Goal: Transaction & Acquisition: Download file/media

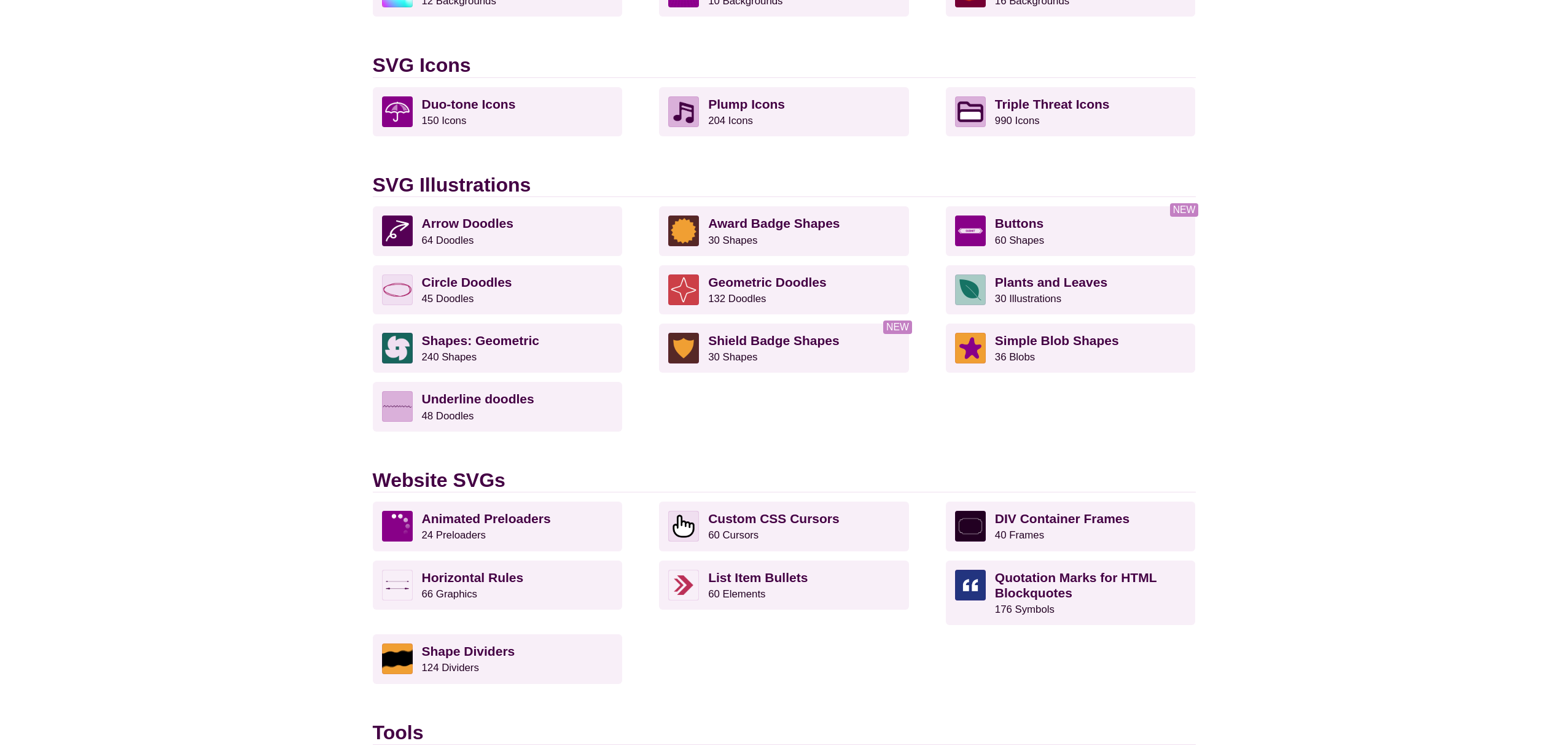
scroll to position [806, 0]
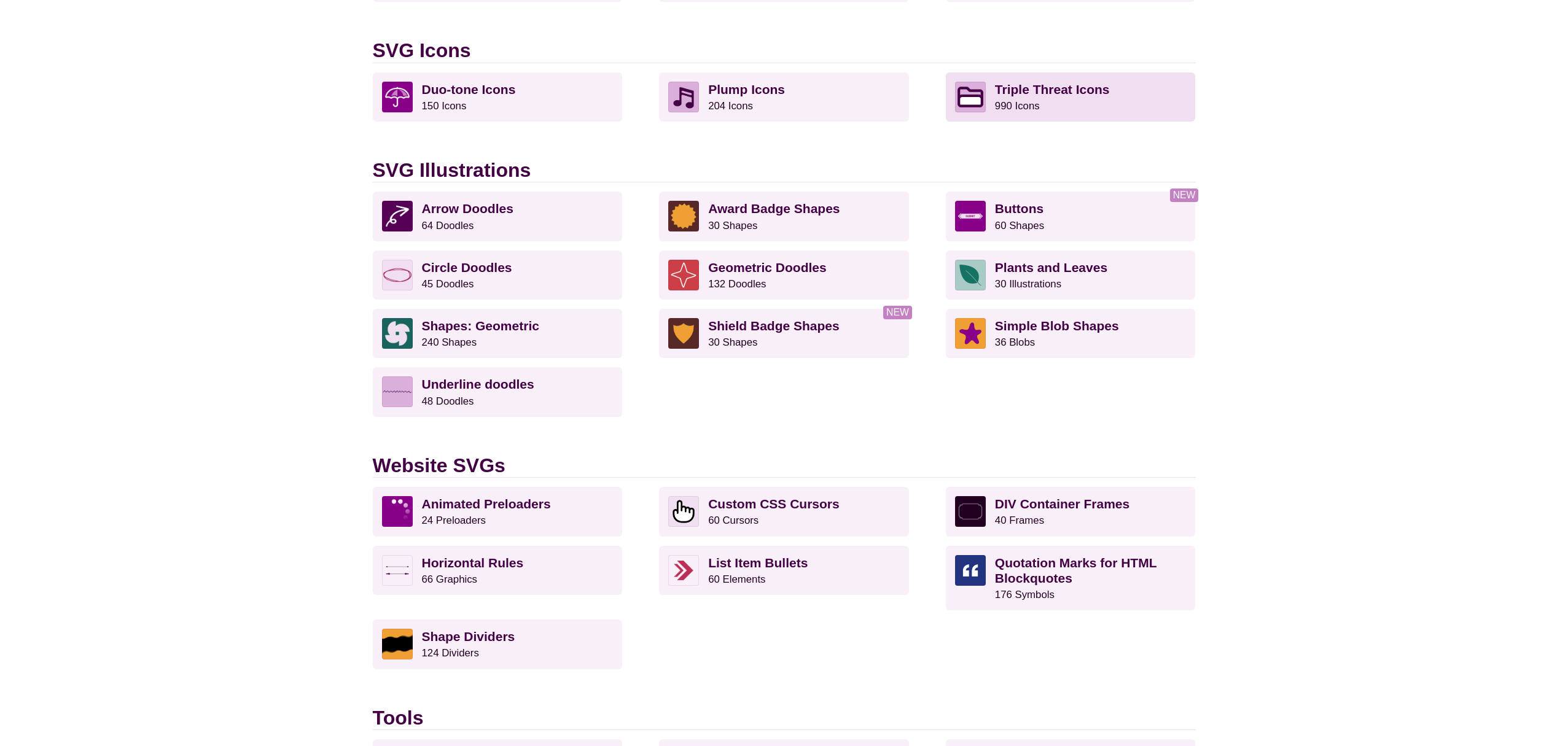
click at [1029, 87] on strong "Triple Threat Icons" at bounding box center [1052, 89] width 115 height 14
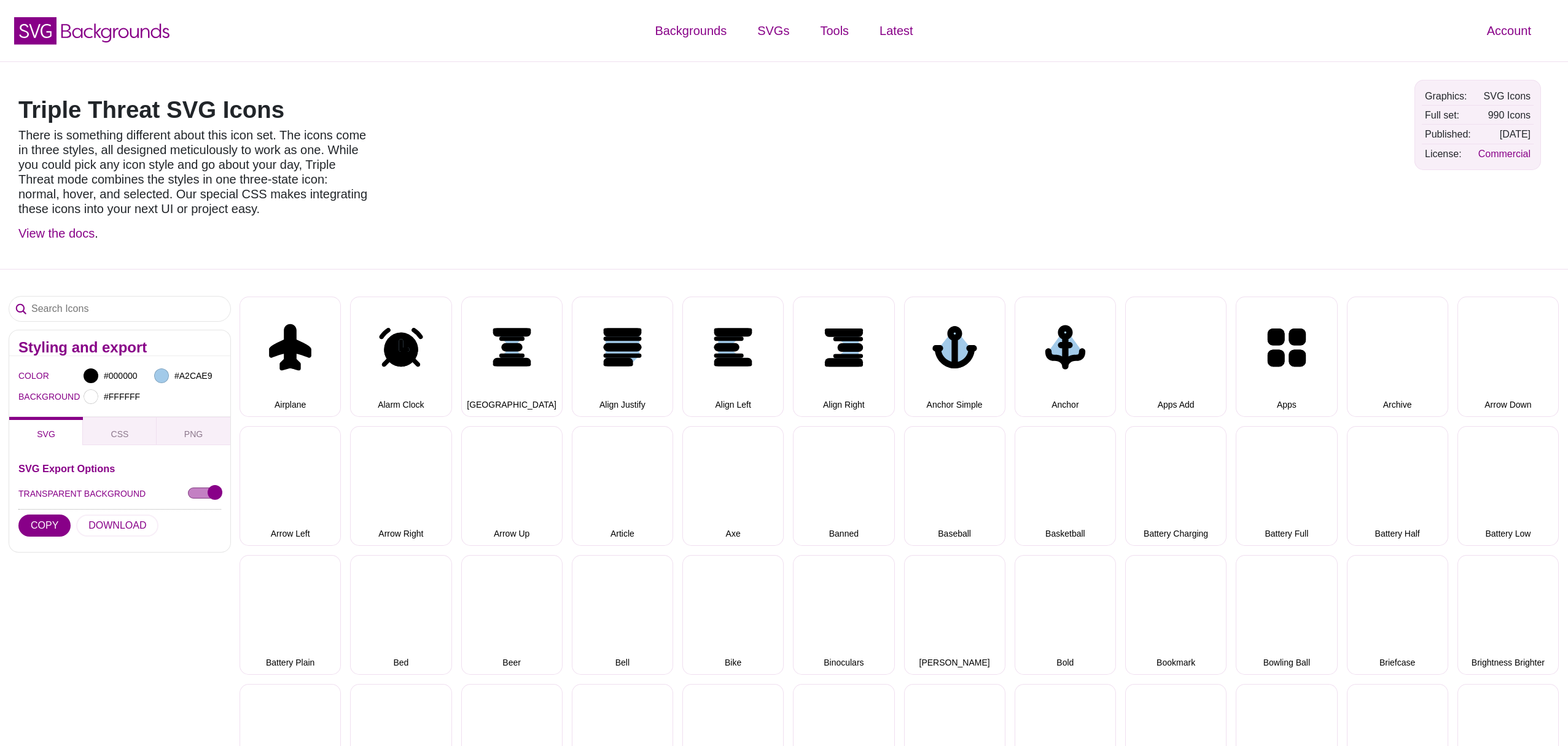
select select "triple threat"
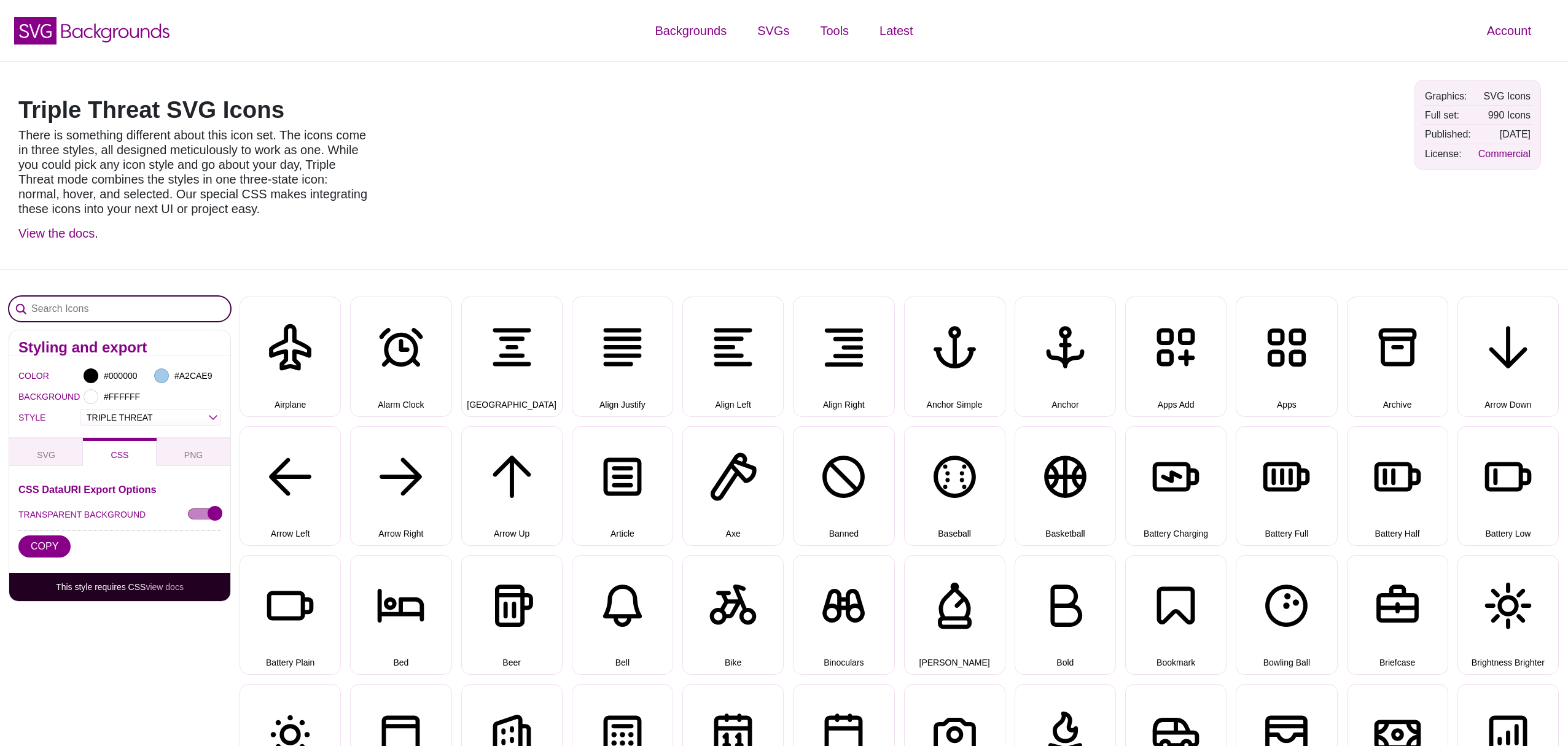
click at [52, 303] on input "Search Icons" at bounding box center [120, 309] width 221 height 25
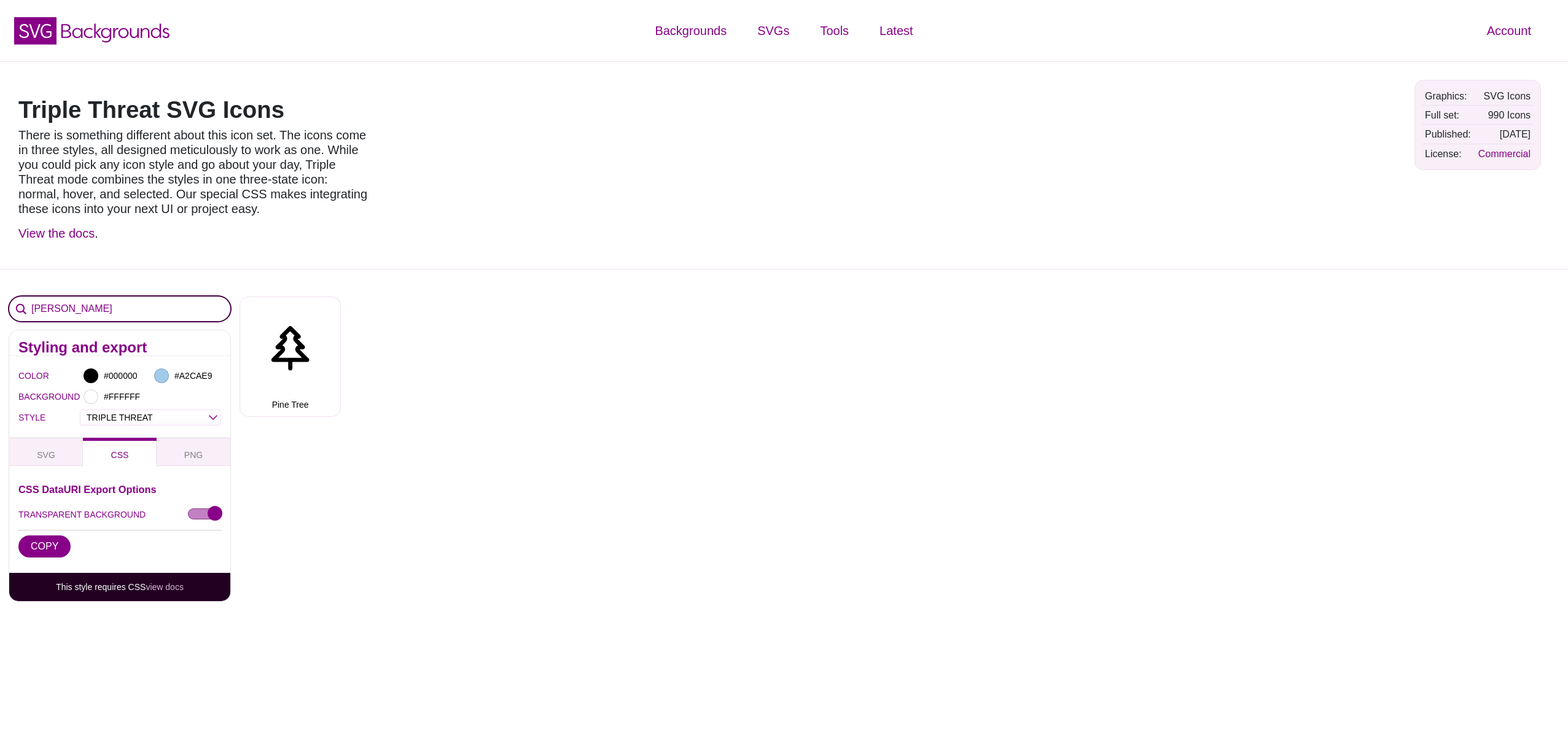
click at [67, 309] on input "chris" at bounding box center [120, 309] width 221 height 25
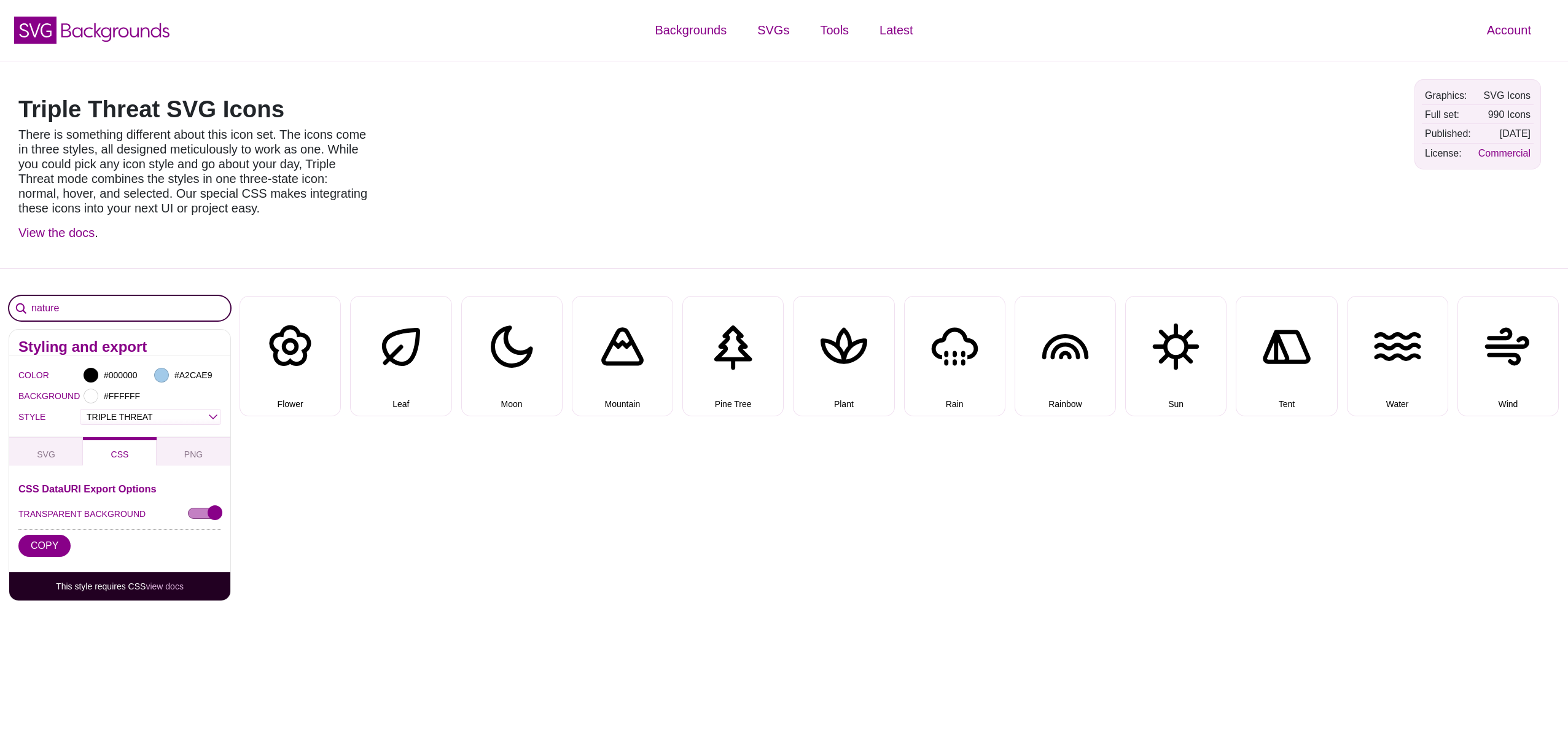
drag, startPoint x: 72, startPoint y: 308, endPoint x: 31, endPoint y: 306, distance: 41.0
click at [31, 306] on input "nature" at bounding box center [120, 309] width 221 height 25
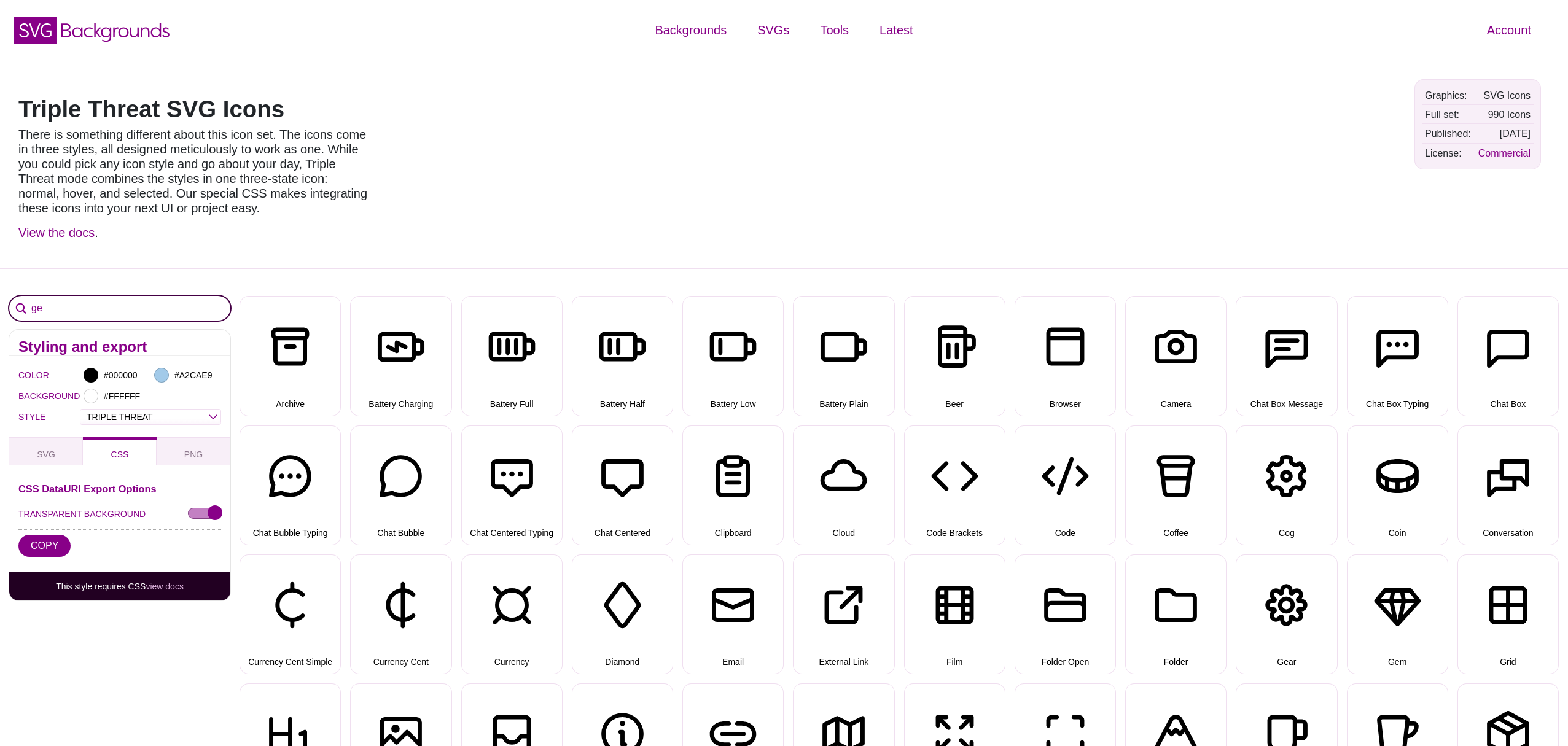
type input "g"
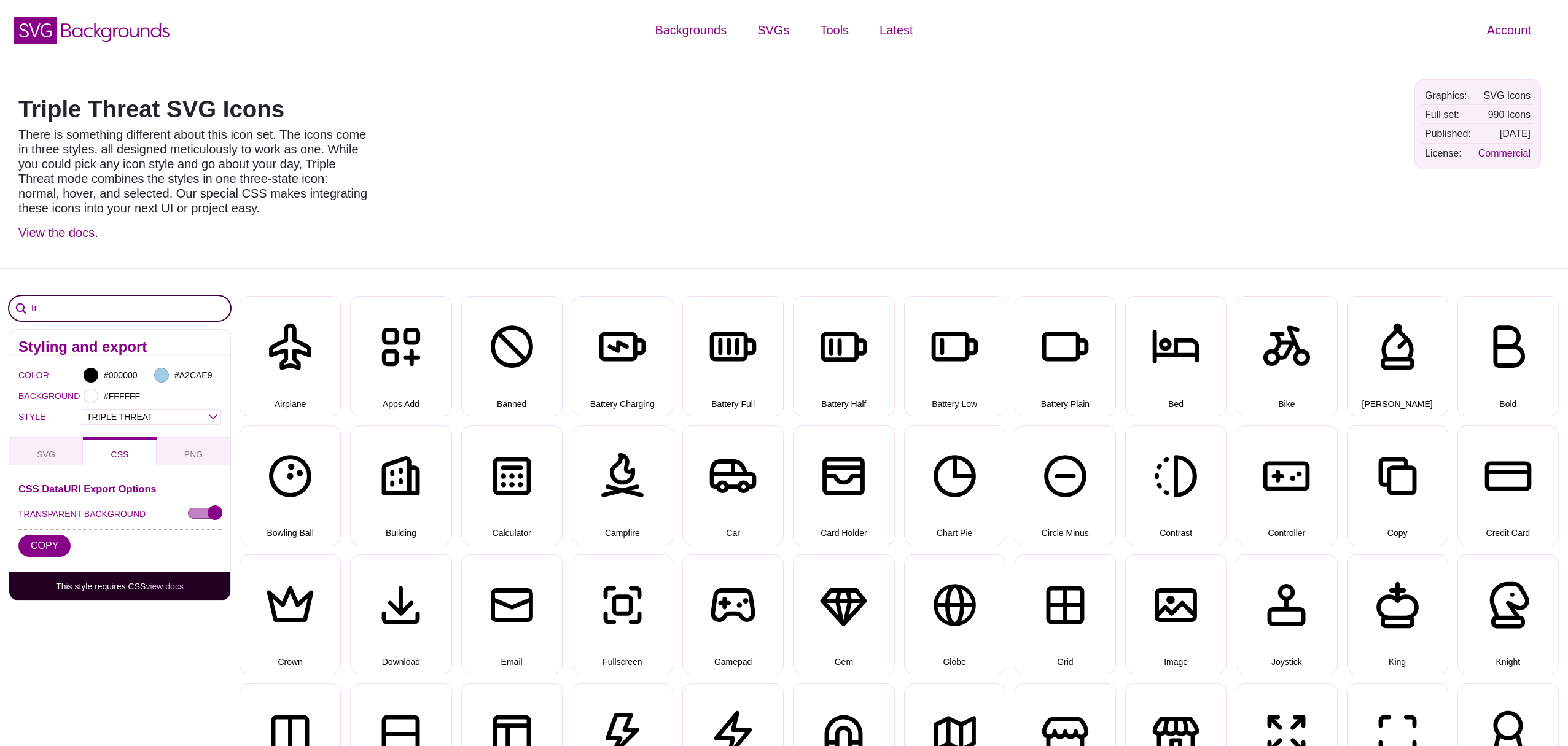
type input "t"
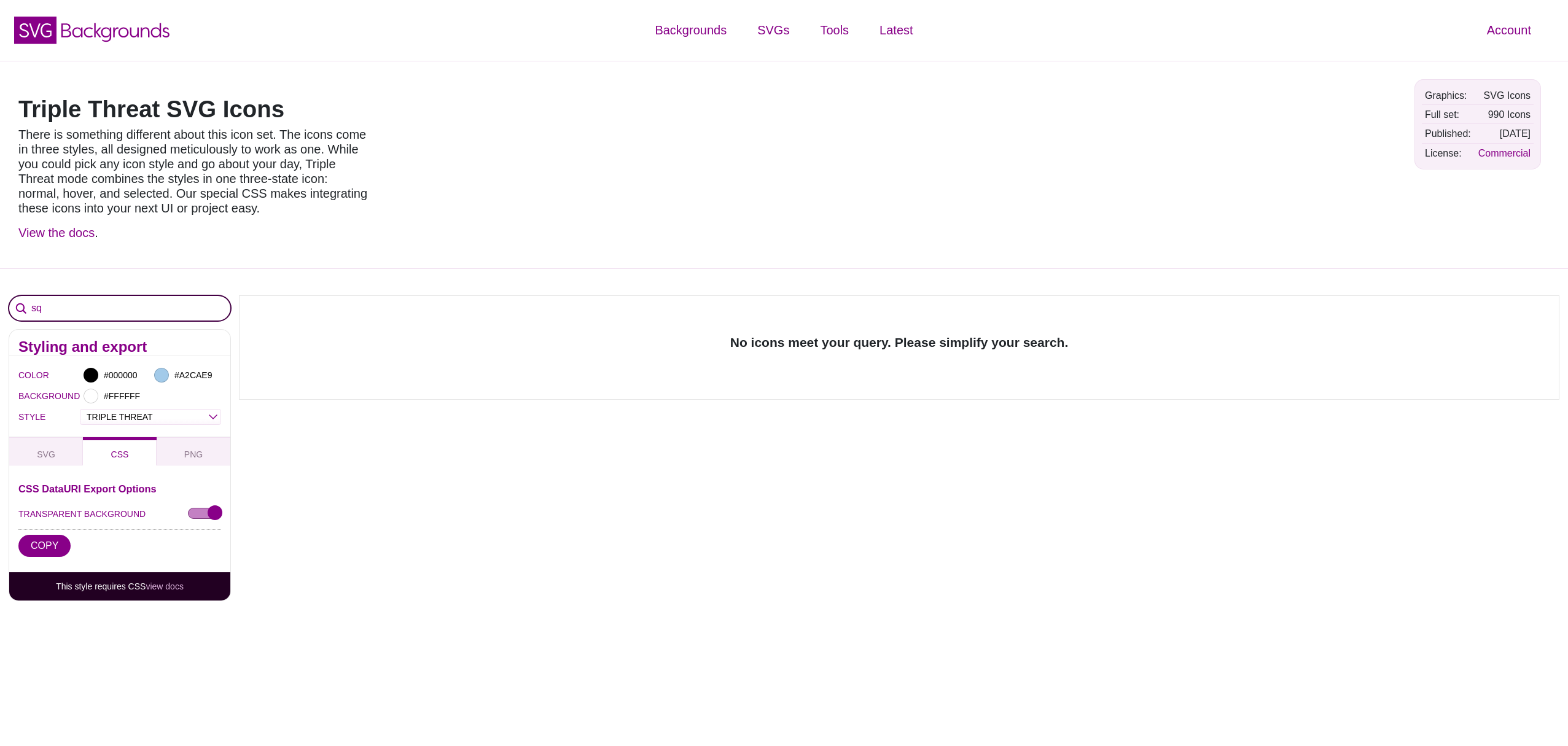
type input "s"
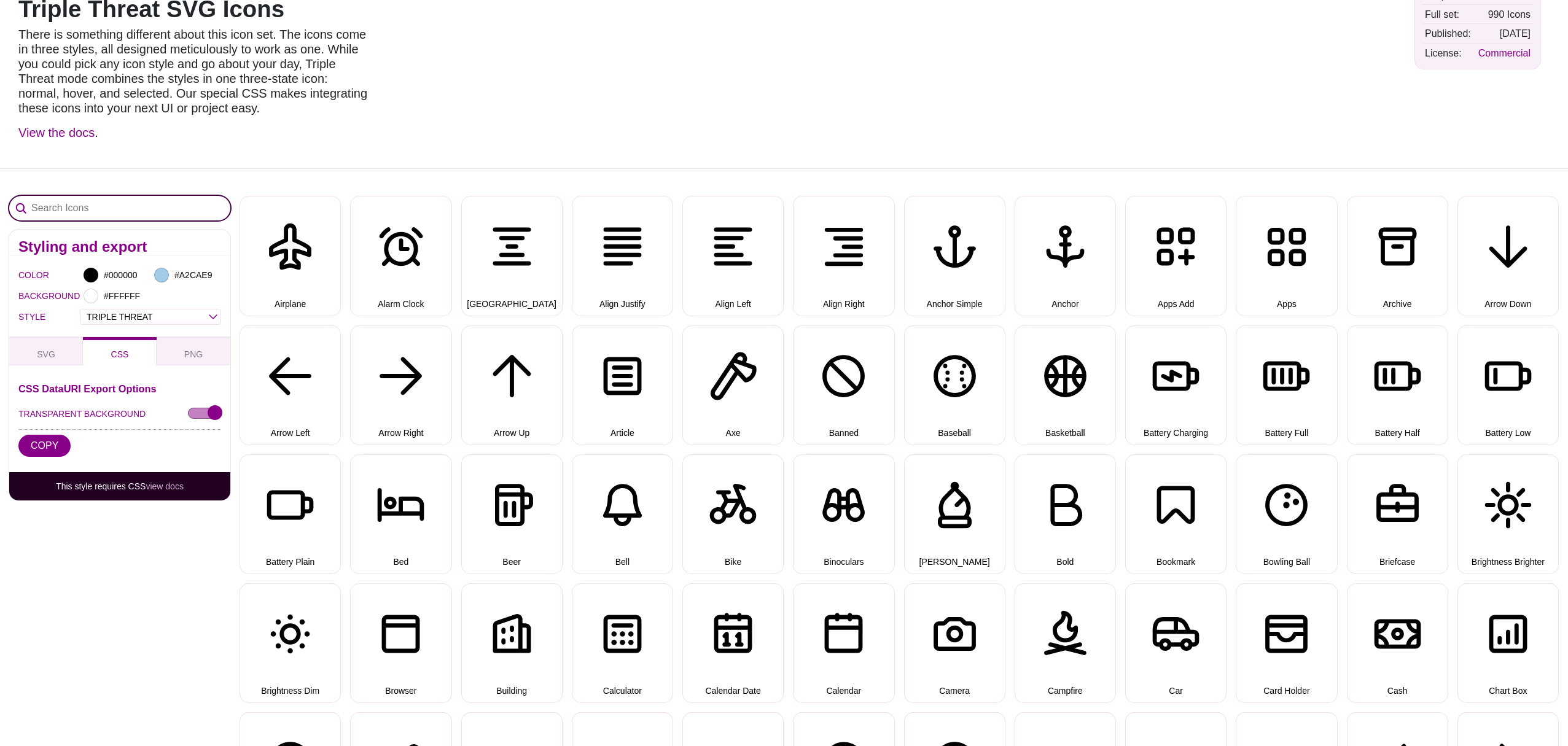
scroll to position [0, 0]
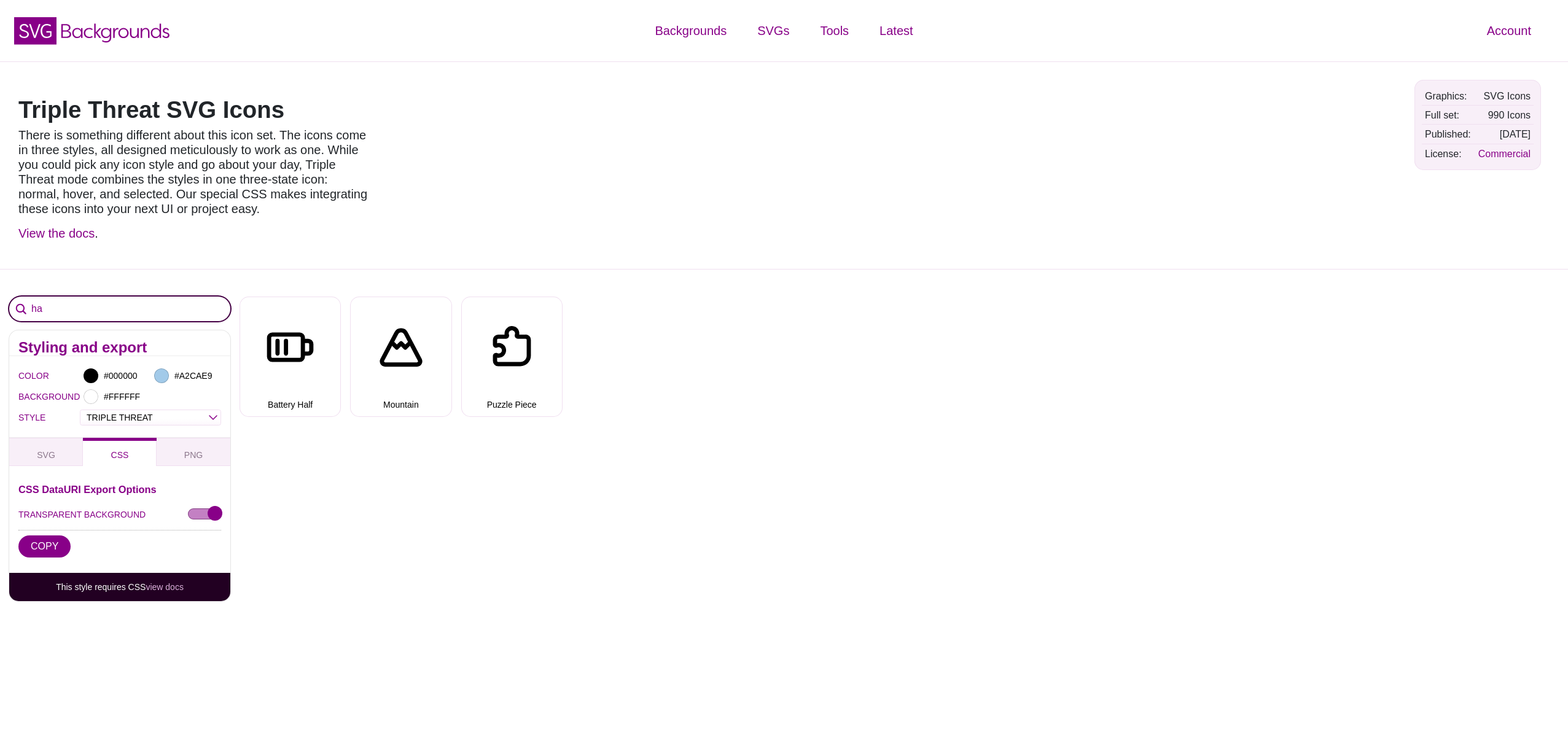
type input "h"
click at [34, 311] on input "gho" at bounding box center [120, 309] width 221 height 25
drag, startPoint x: 54, startPoint y: 311, endPoint x: 31, endPoint y: 309, distance: 23.1
click at [31, 309] on input "east" at bounding box center [120, 309] width 221 height 25
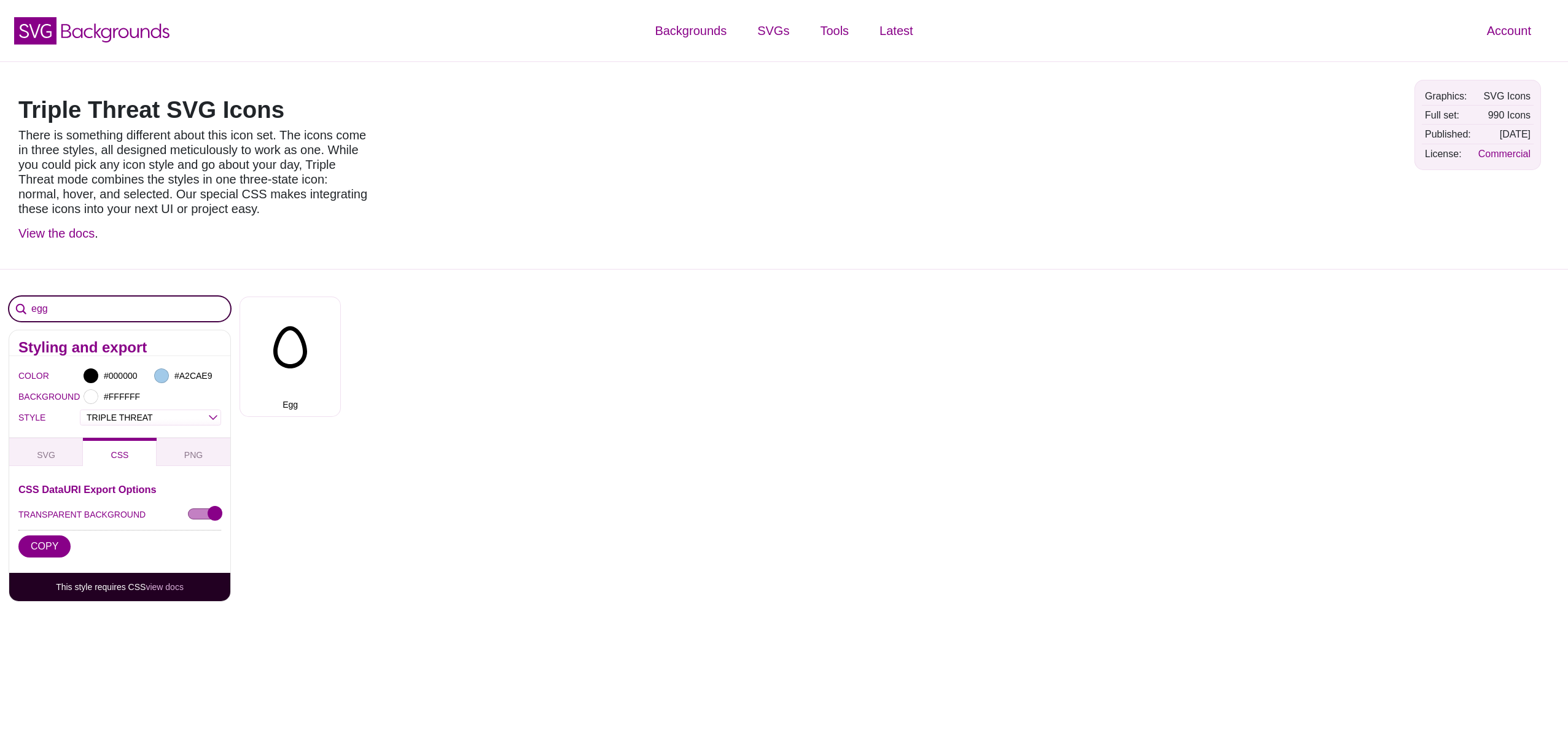
drag, startPoint x: 48, startPoint y: 308, endPoint x: 31, endPoint y: 307, distance: 17.0
click at [31, 307] on input "egg" at bounding box center [120, 309] width 221 height 25
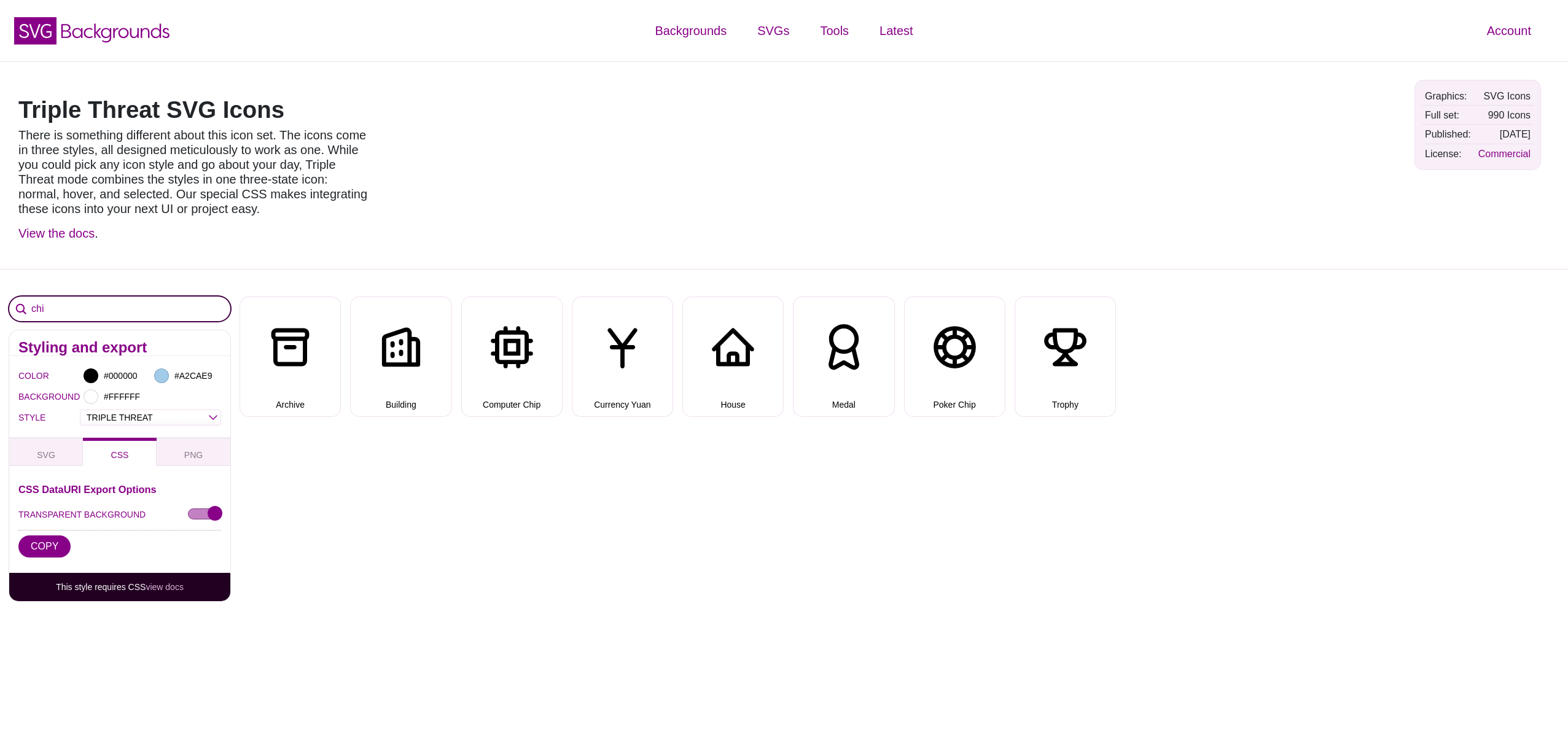
drag, startPoint x: 50, startPoint y: 312, endPoint x: 32, endPoint y: 311, distance: 18.0
click at [32, 311] on input "chi" at bounding box center [120, 309] width 221 height 25
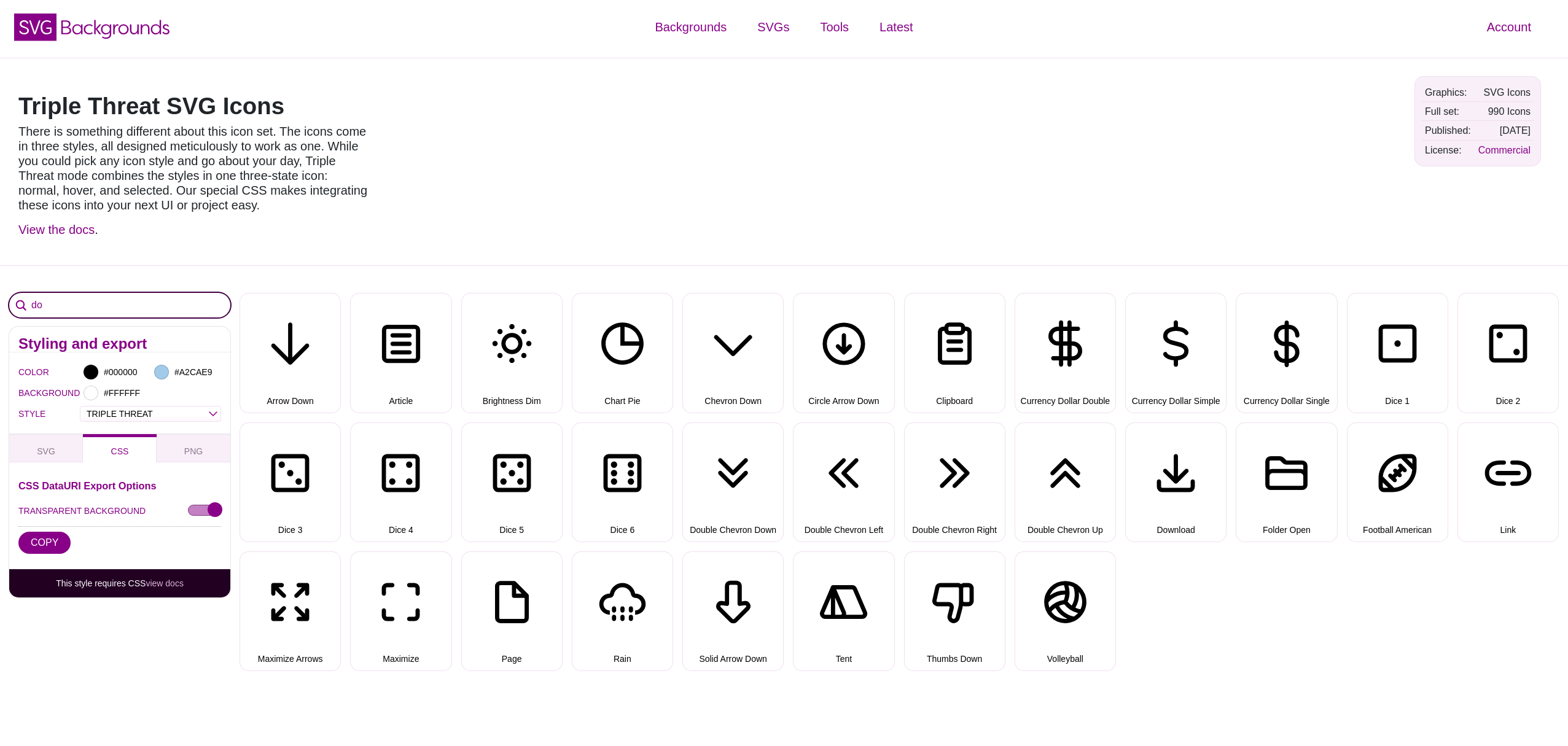
type input "d"
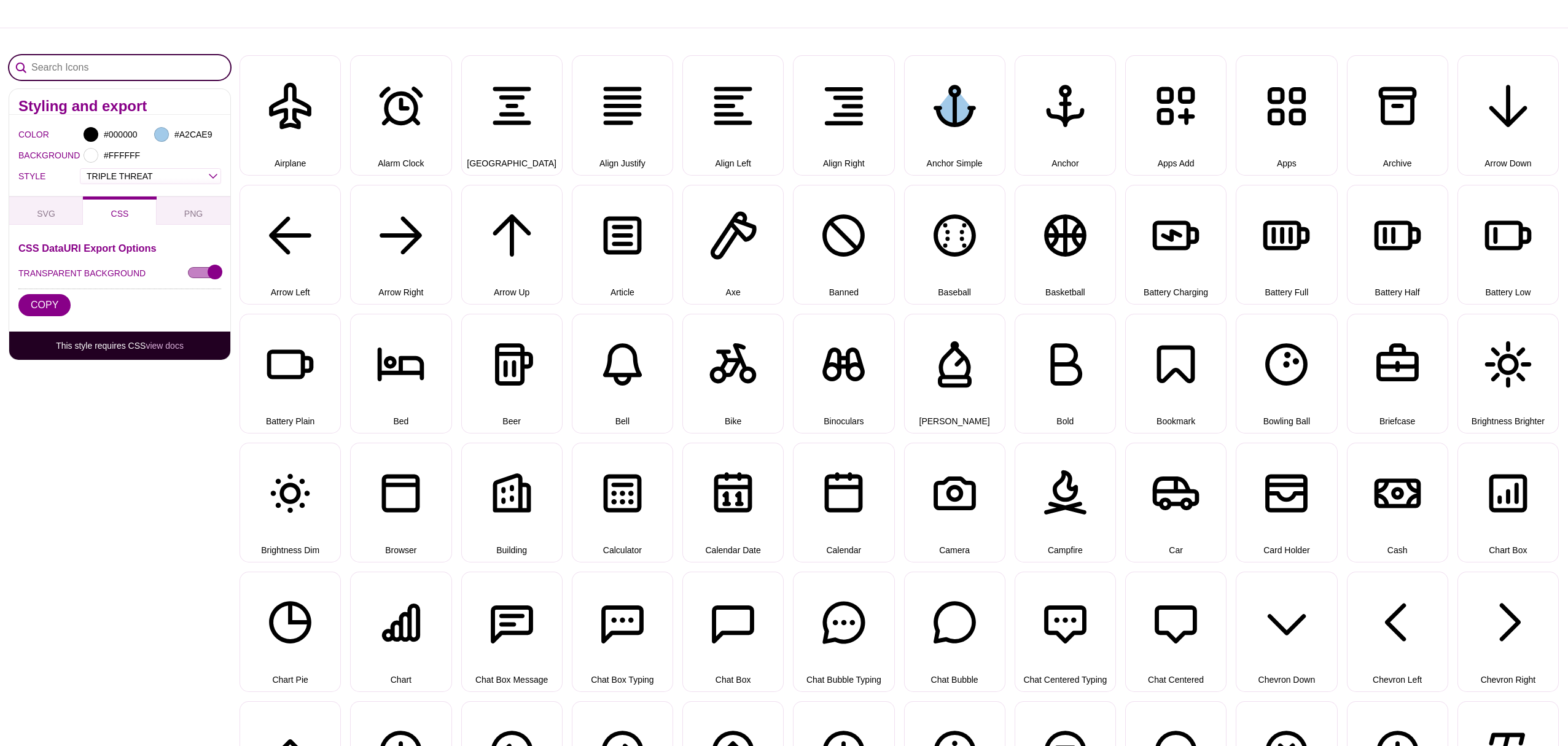
scroll to position [0, 0]
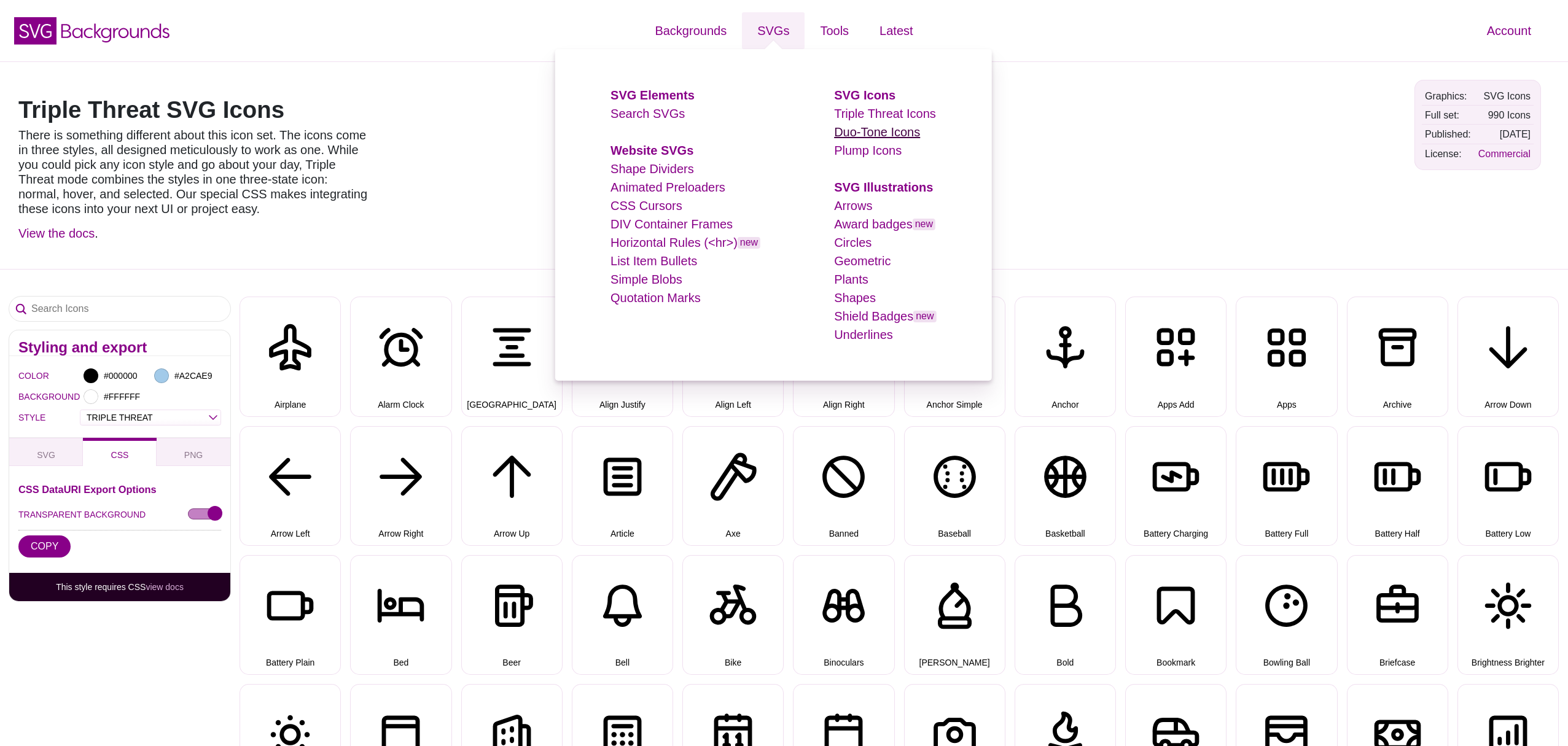
click at [867, 129] on link "Duo-Tone Icons" at bounding box center [877, 132] width 86 height 13
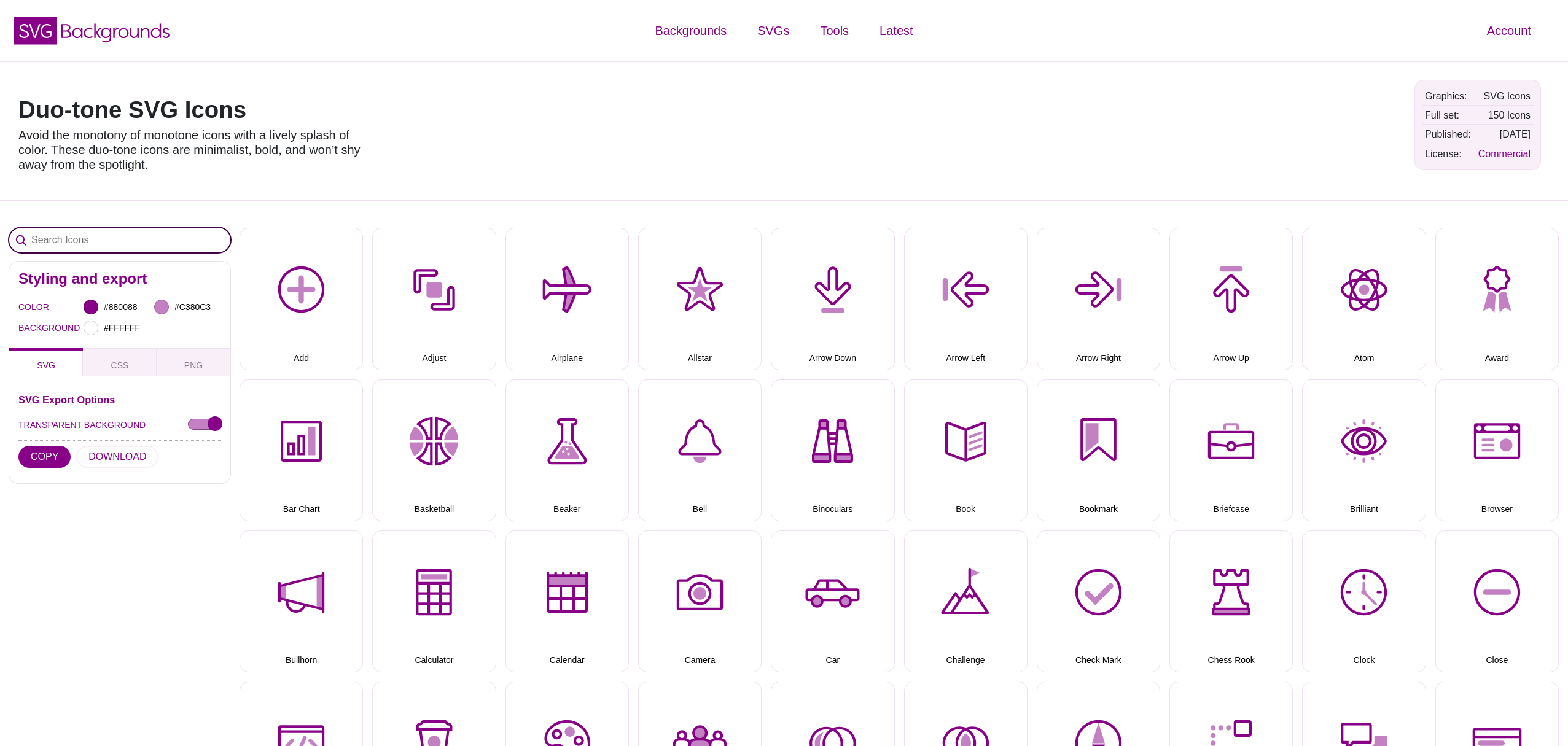
click at [90, 233] on input "Search Icons" at bounding box center [120, 240] width 221 height 25
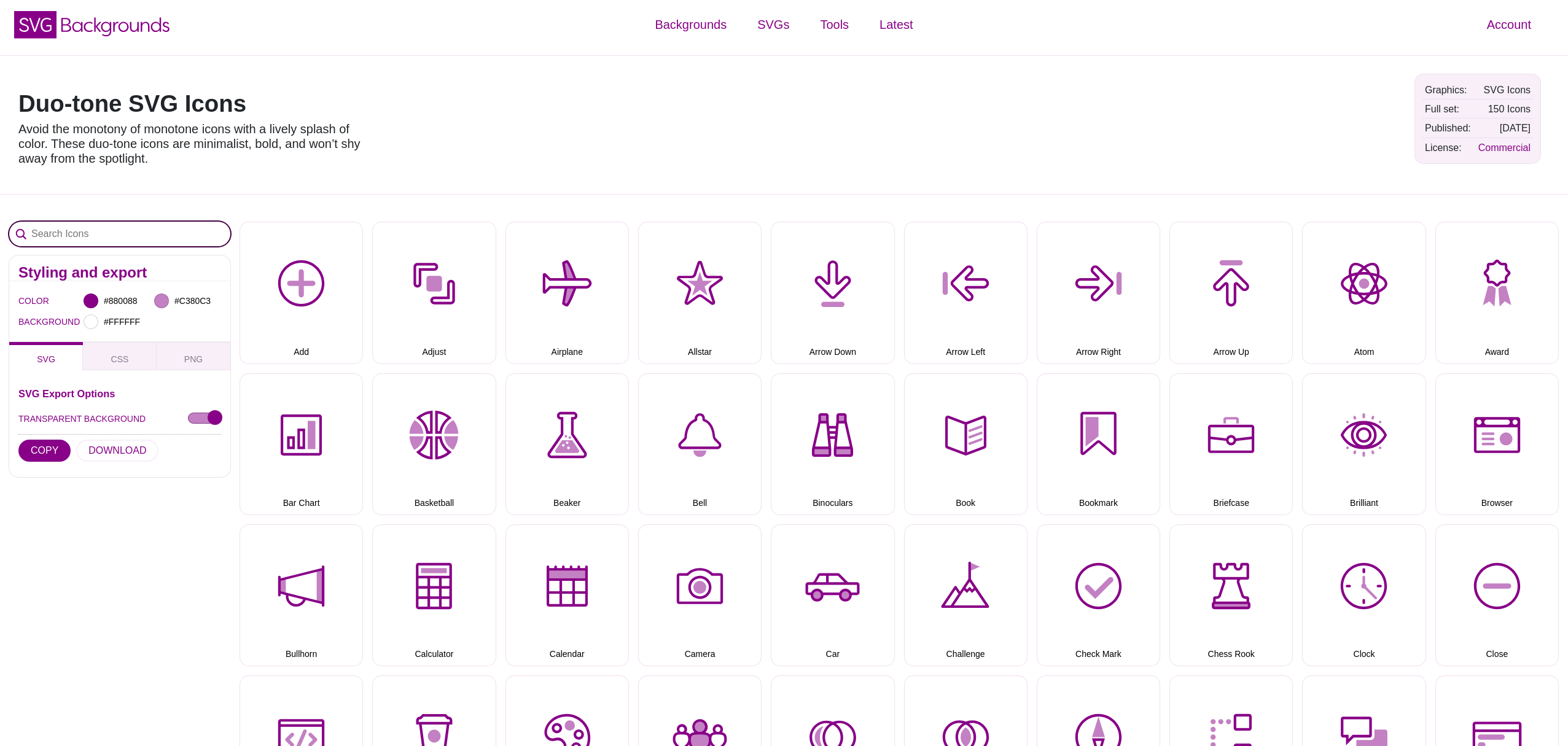
scroll to position [10, 0]
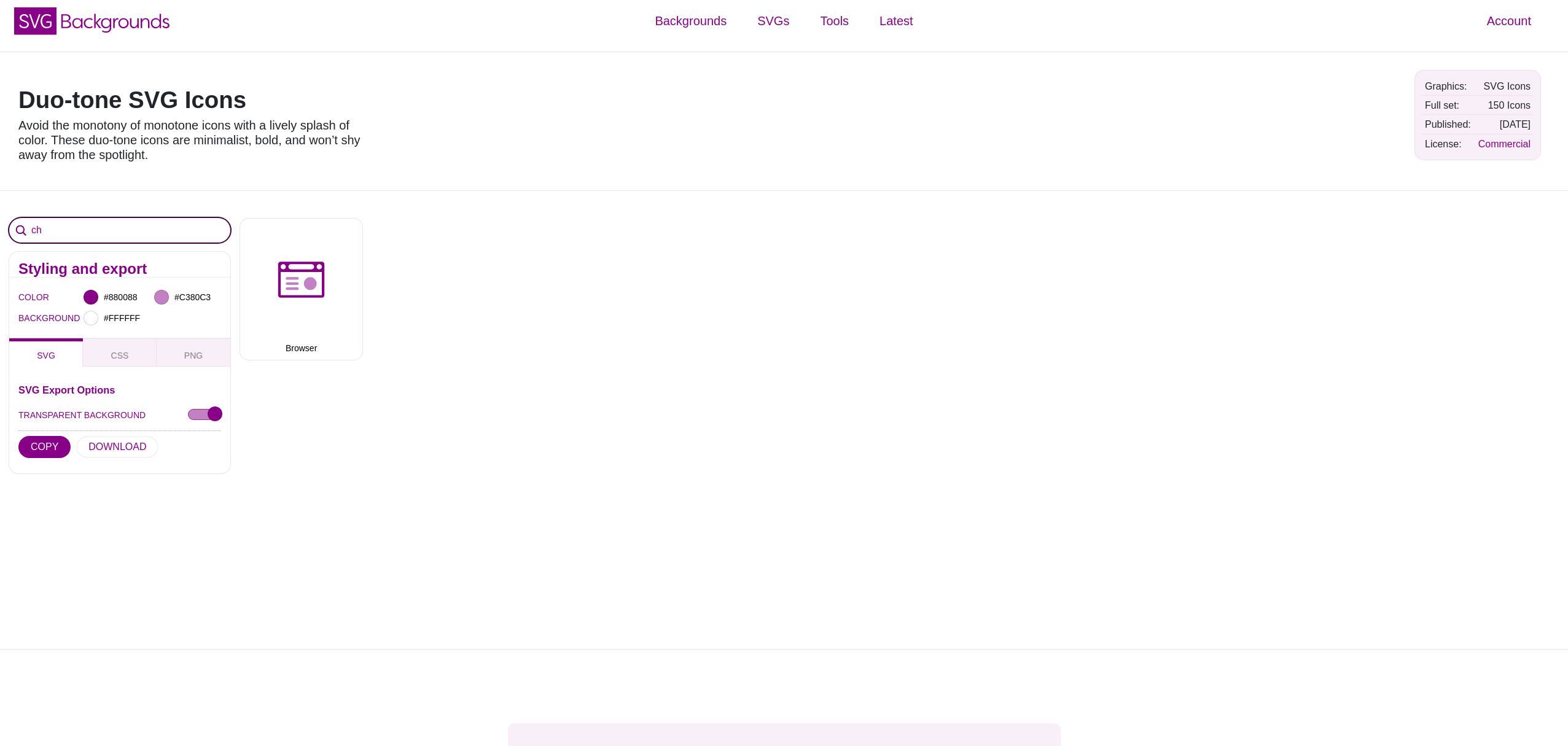
type input "c"
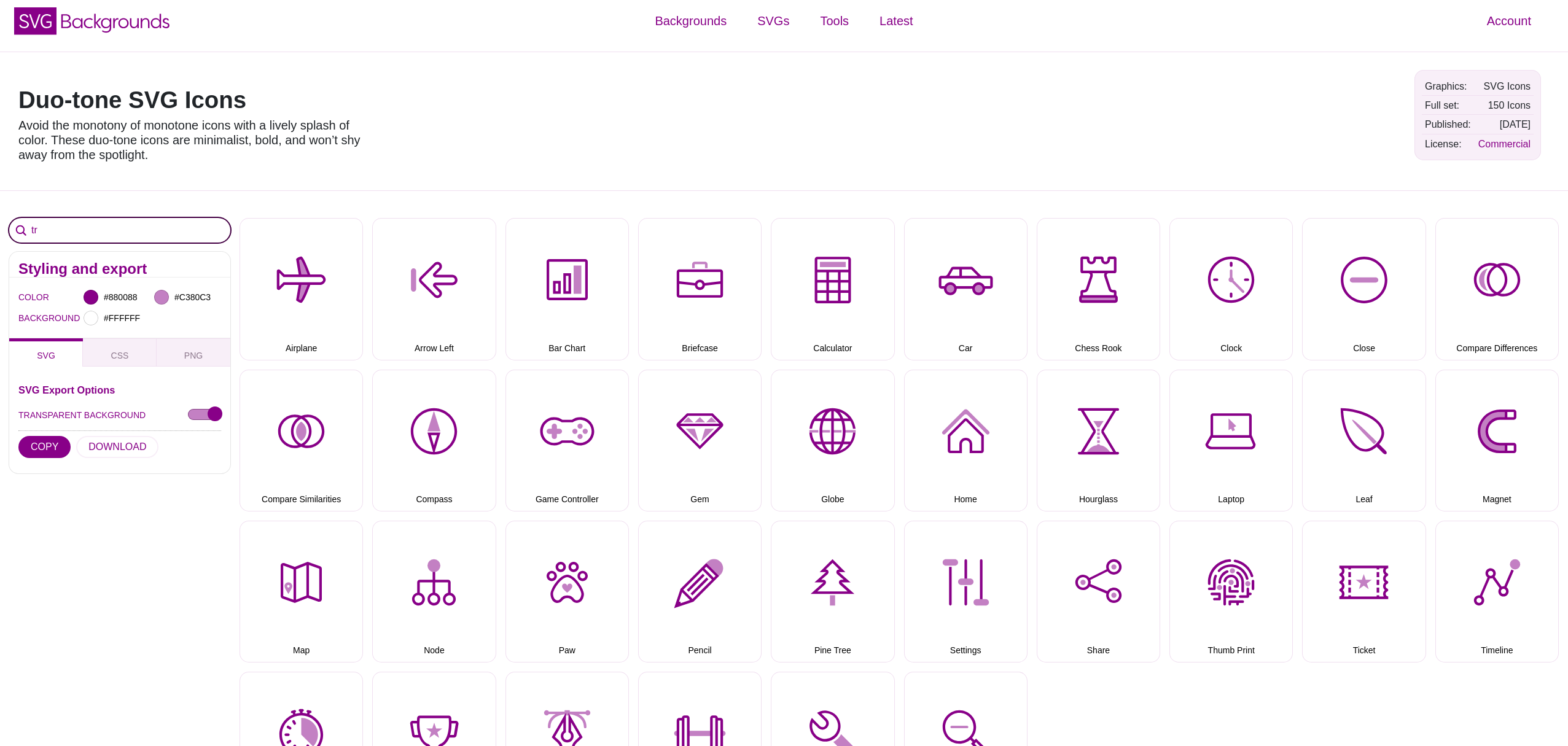
type input "t"
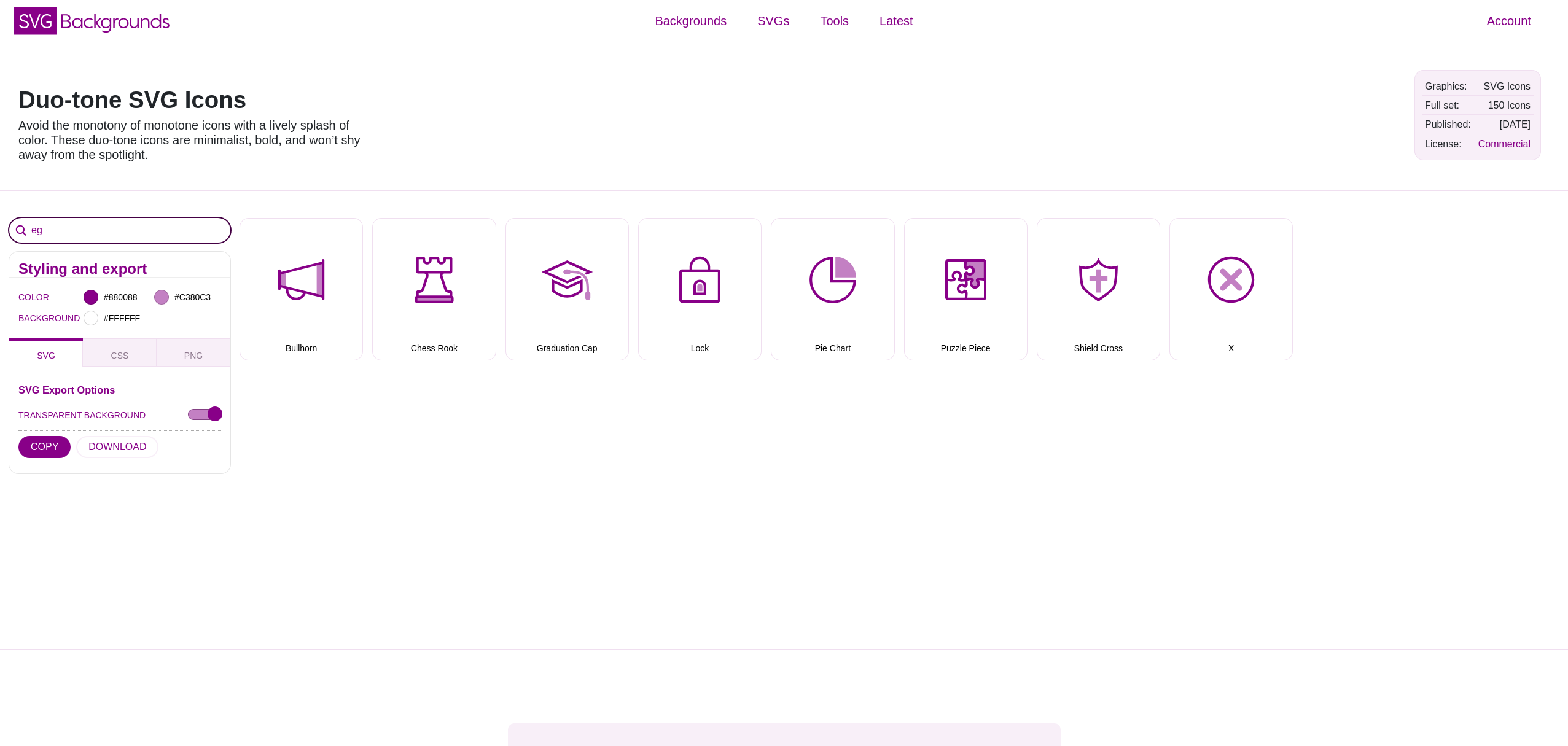
type input "e"
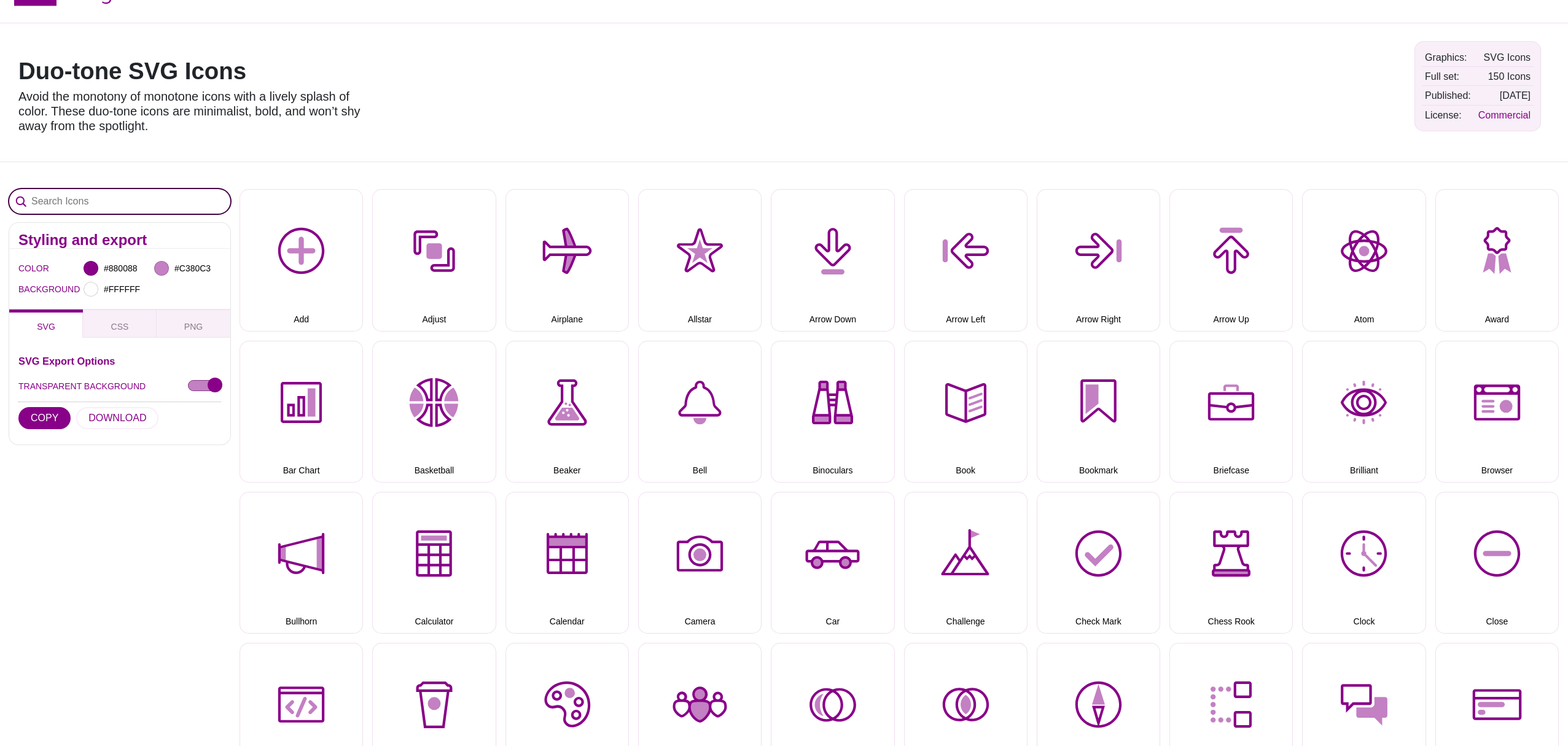
scroll to position [35, 0]
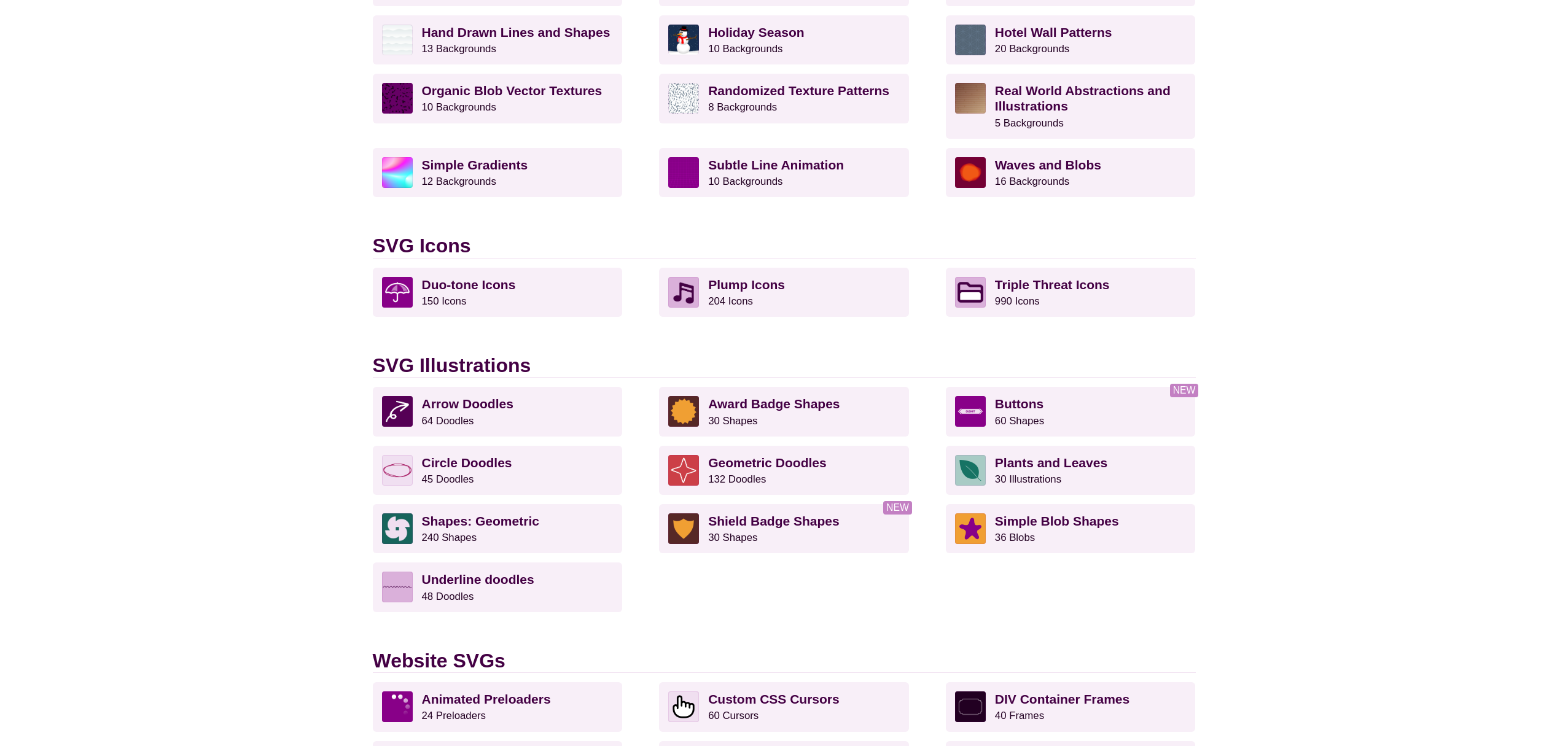
scroll to position [592, 0]
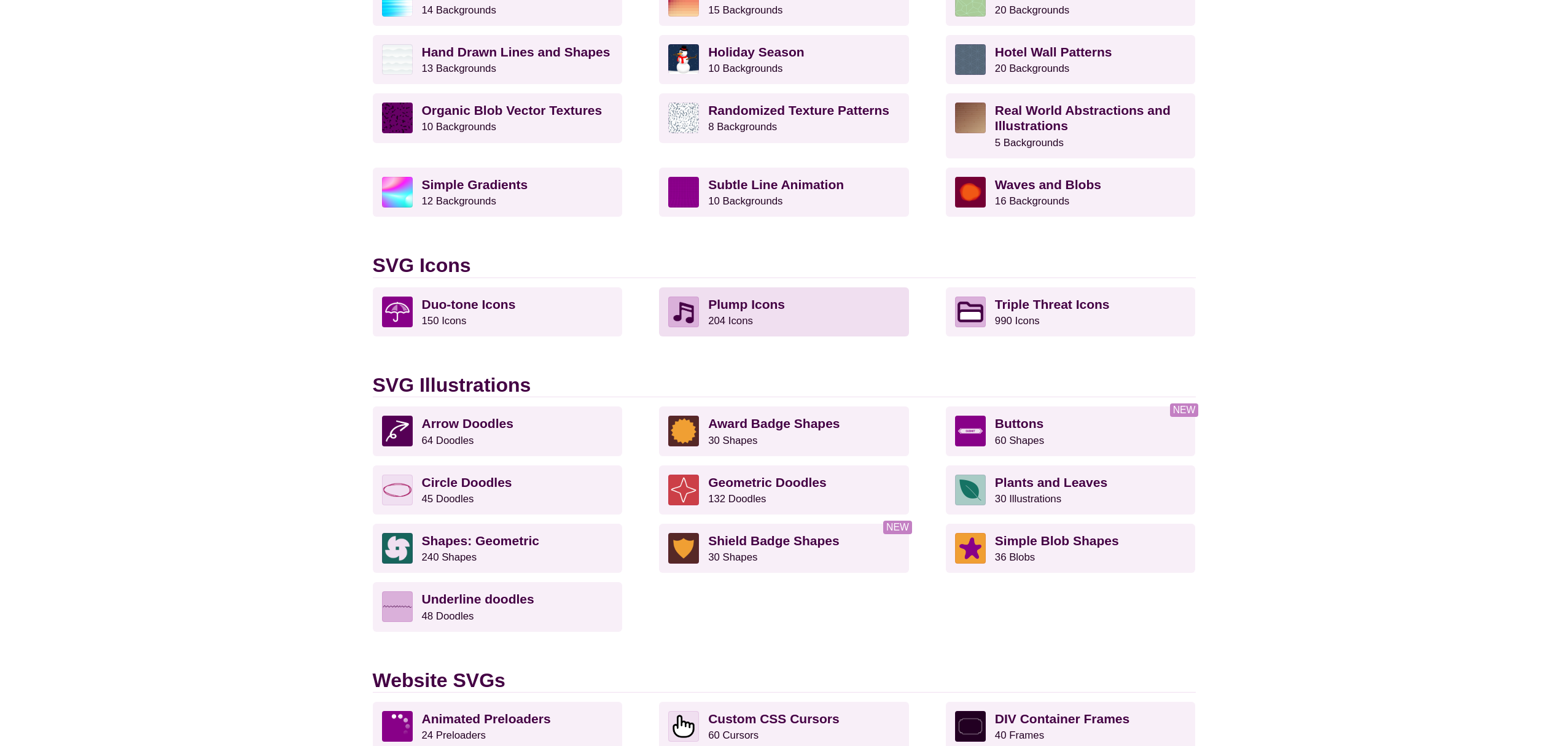
click at [803, 319] on p "Plump Icons 204 Icons" at bounding box center [804, 311] width 191 height 31
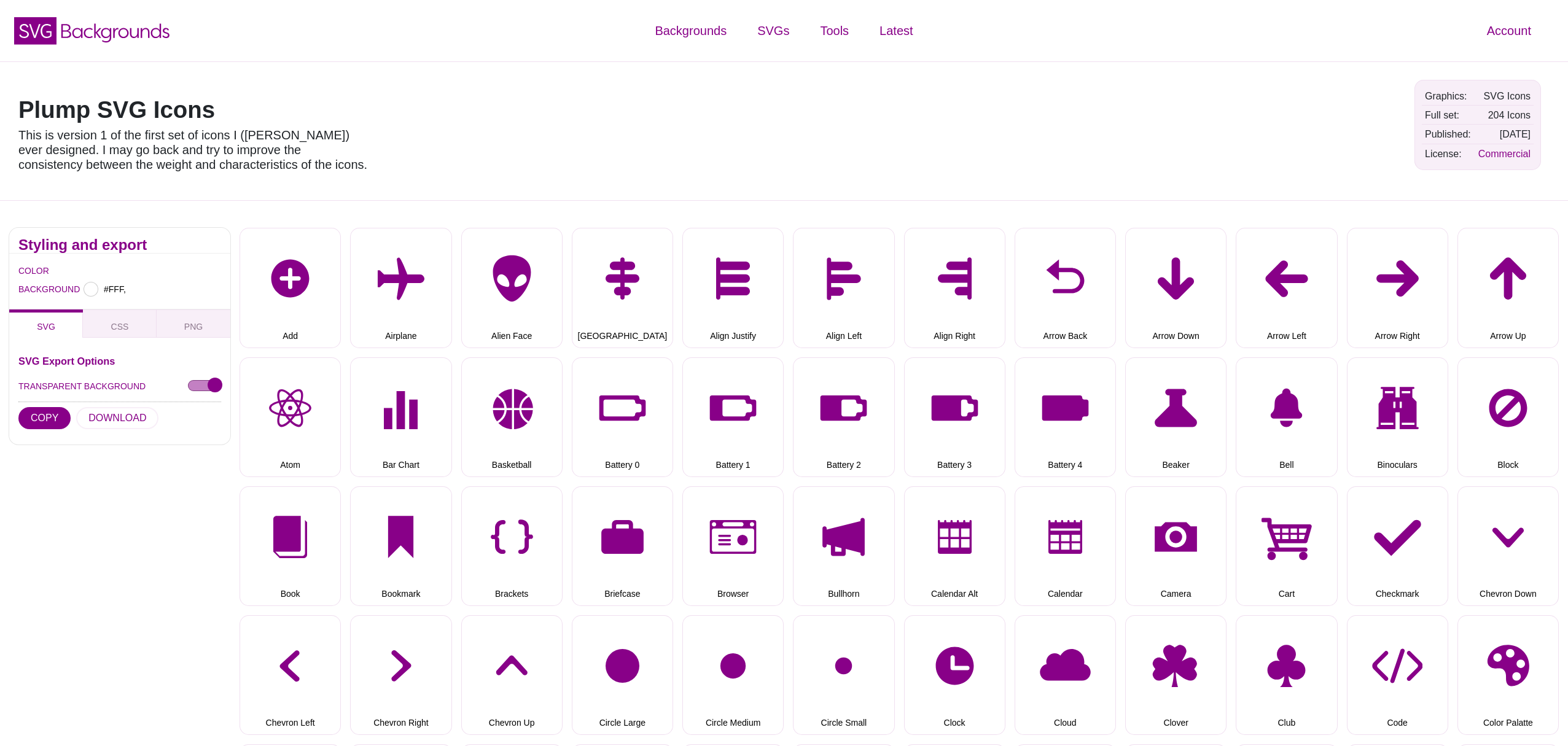
type input "#FFFFFF"
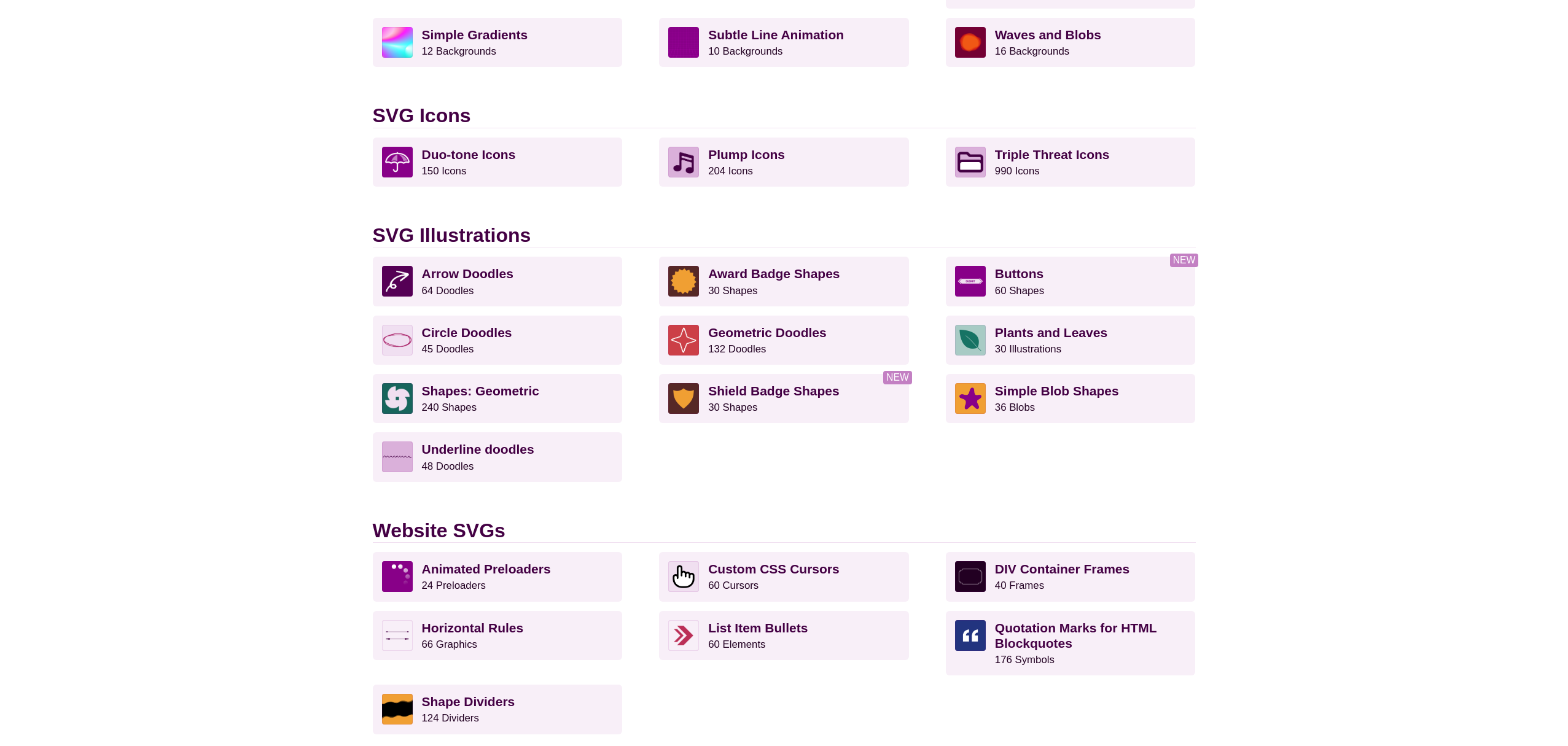
scroll to position [764, 0]
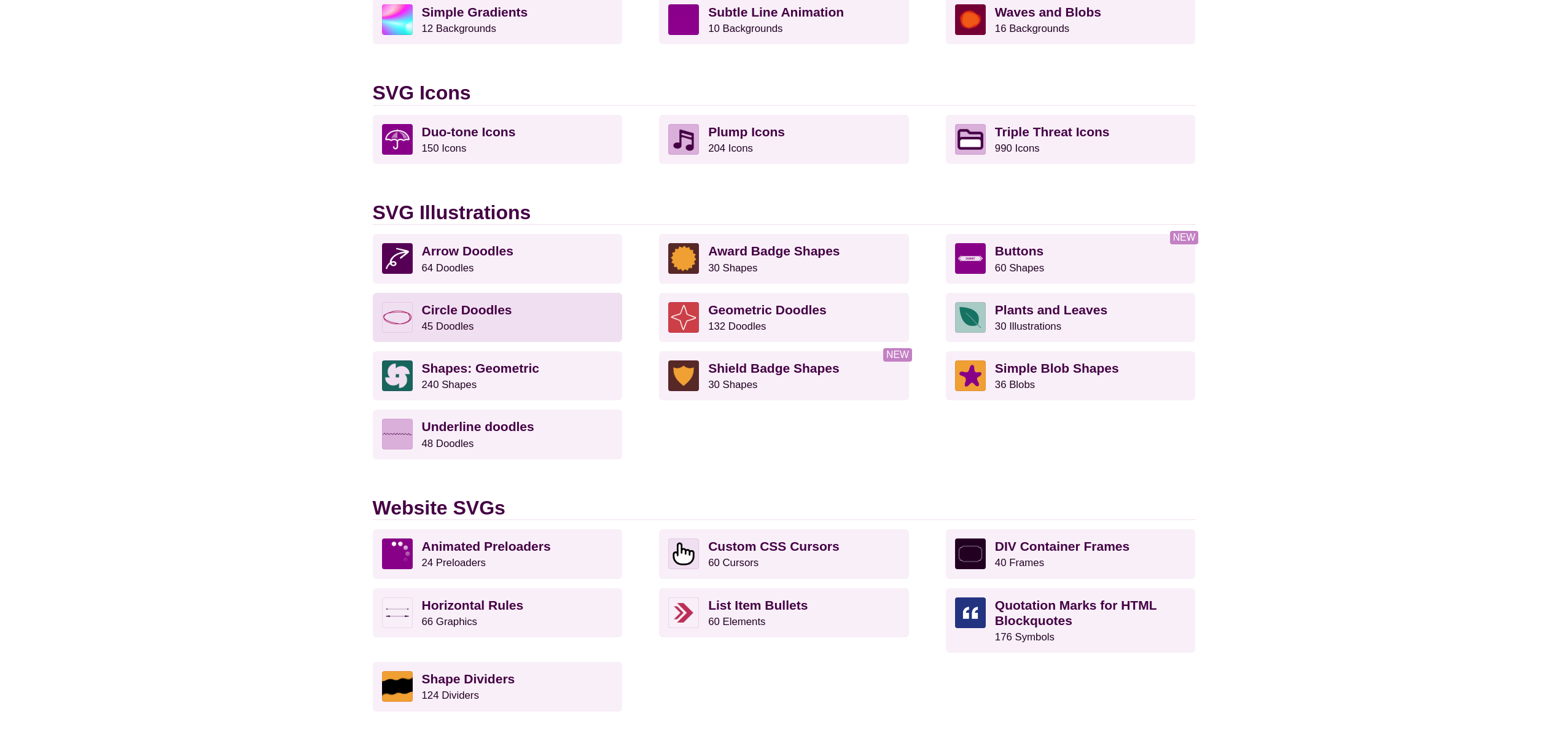
click at [442, 321] on small "45 Doodles" at bounding box center [447, 327] width 52 height 12
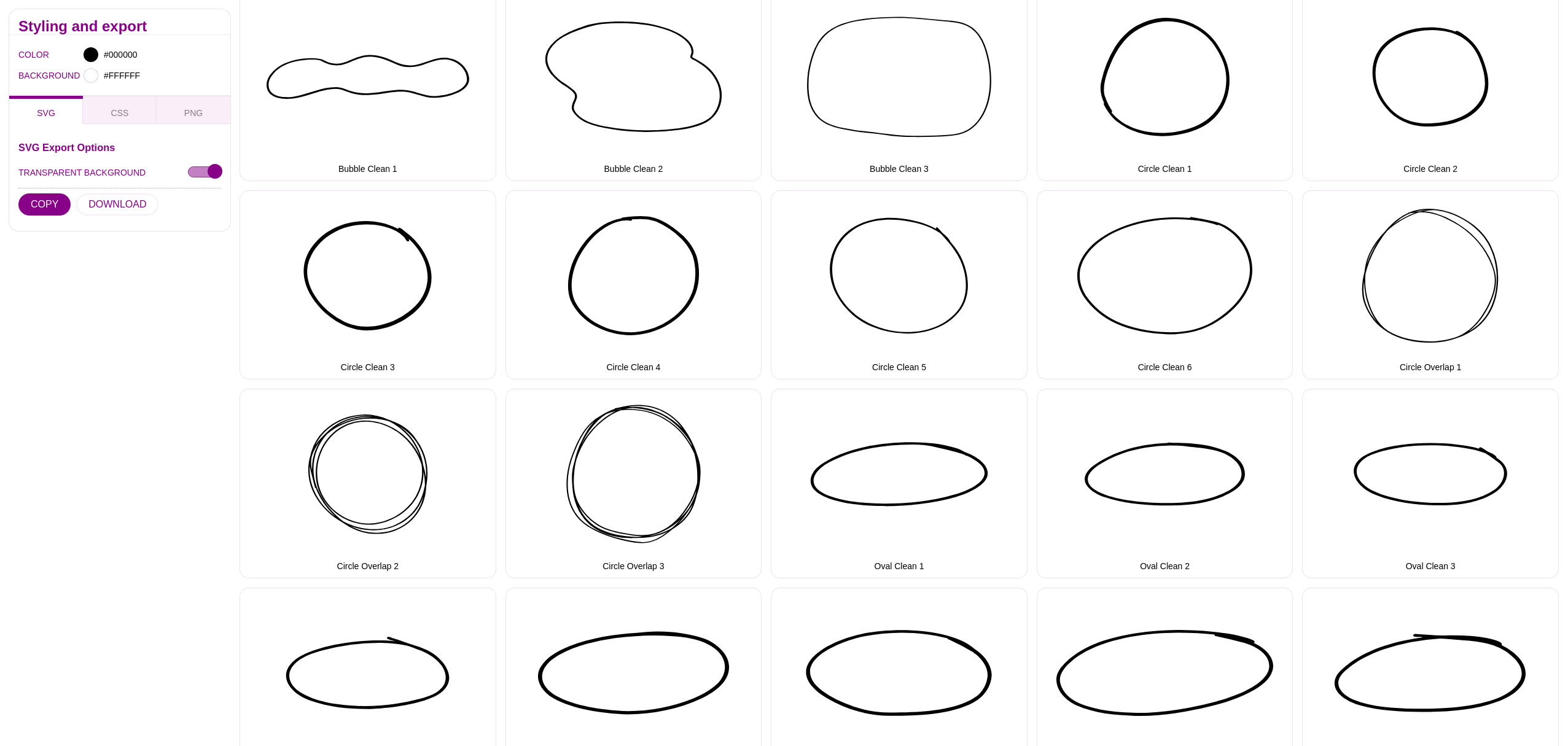
scroll to position [197, 0]
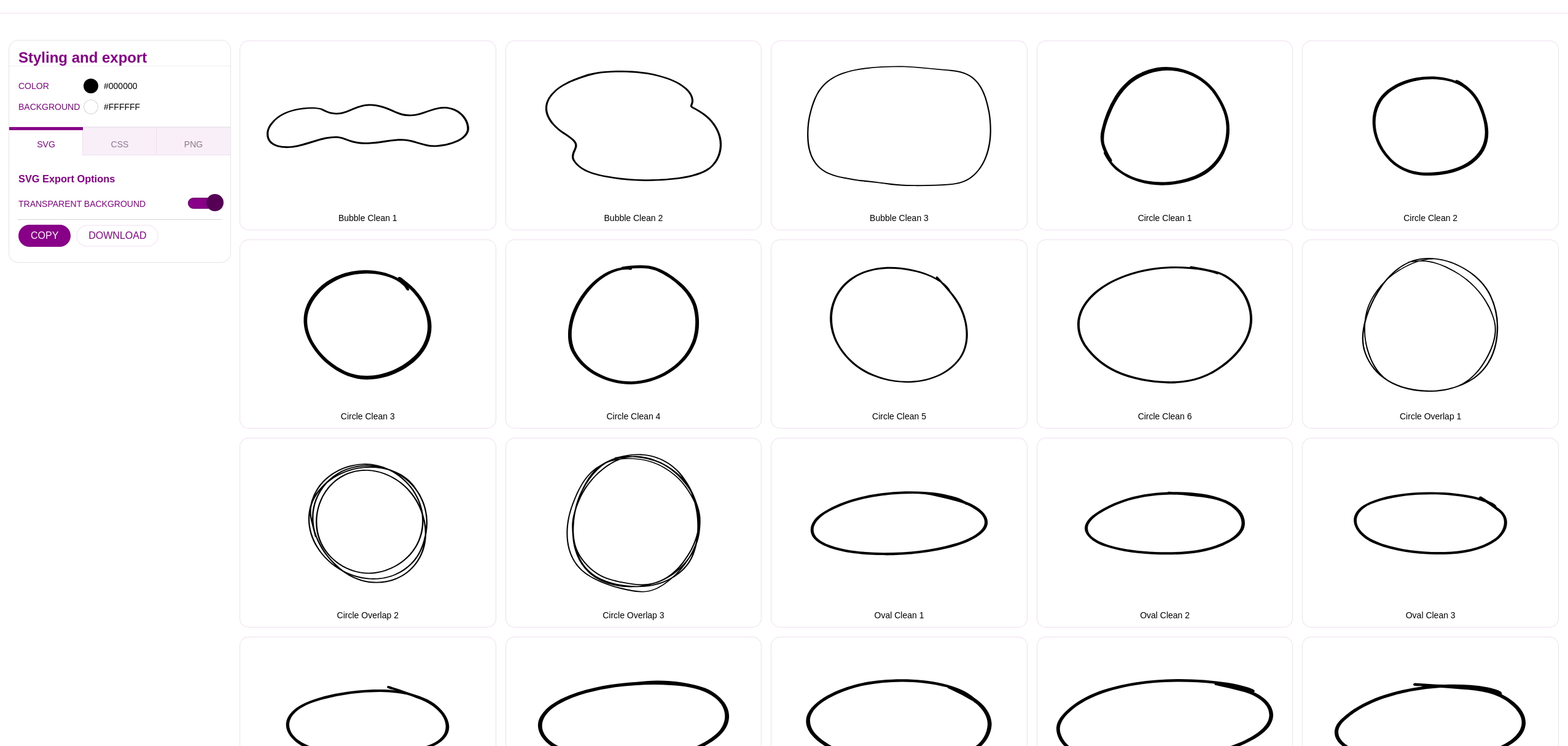
click at [196, 203] on input "TRANSPARENT BACKGROUND" at bounding box center [205, 205] width 33 height 13
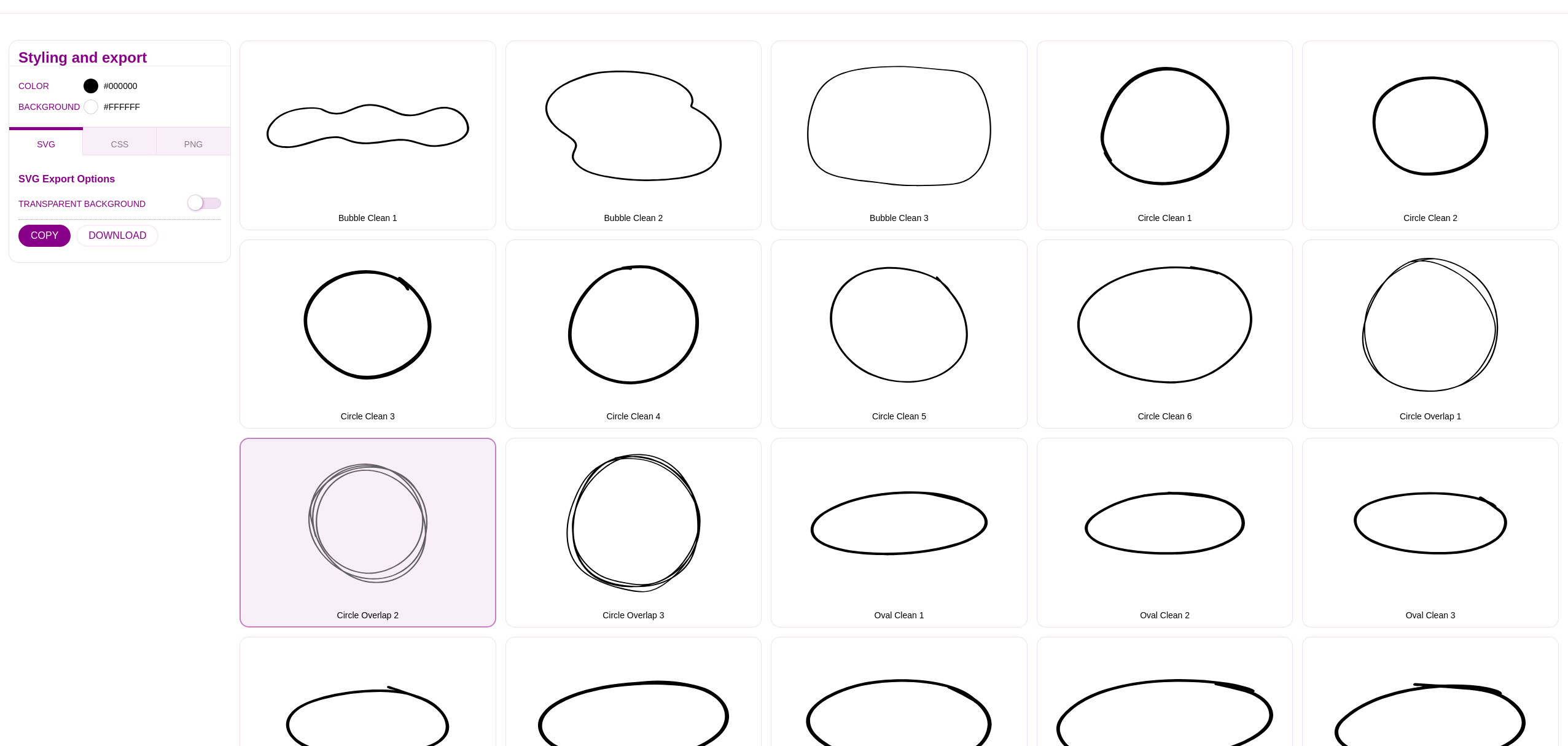
click at [394, 544] on button "Circle Overlap 2" at bounding box center [367, 532] width 257 height 189
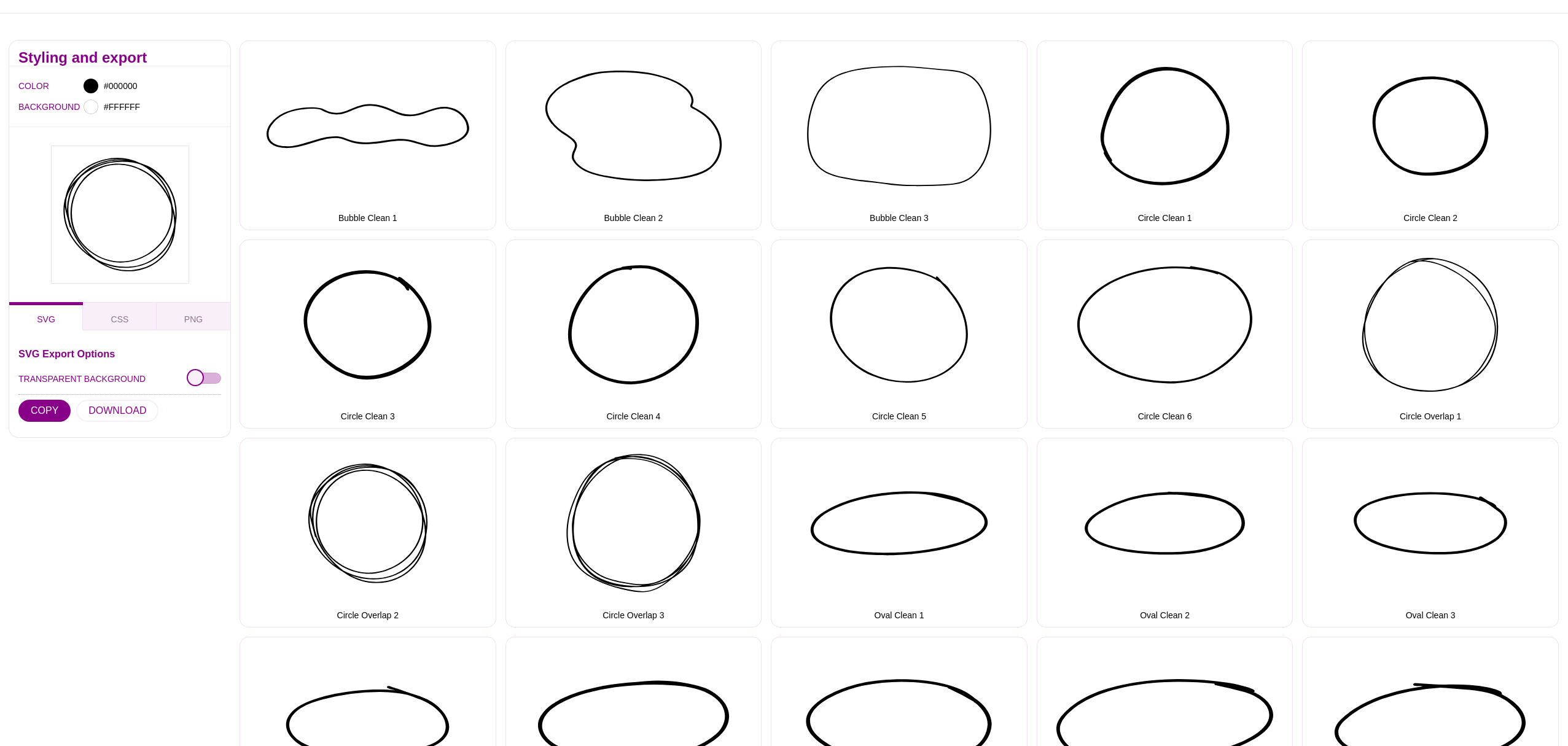
click at [218, 377] on input "TRANSPARENT BACKGROUND" at bounding box center [205, 380] width 33 height 13
checkbox input "true"
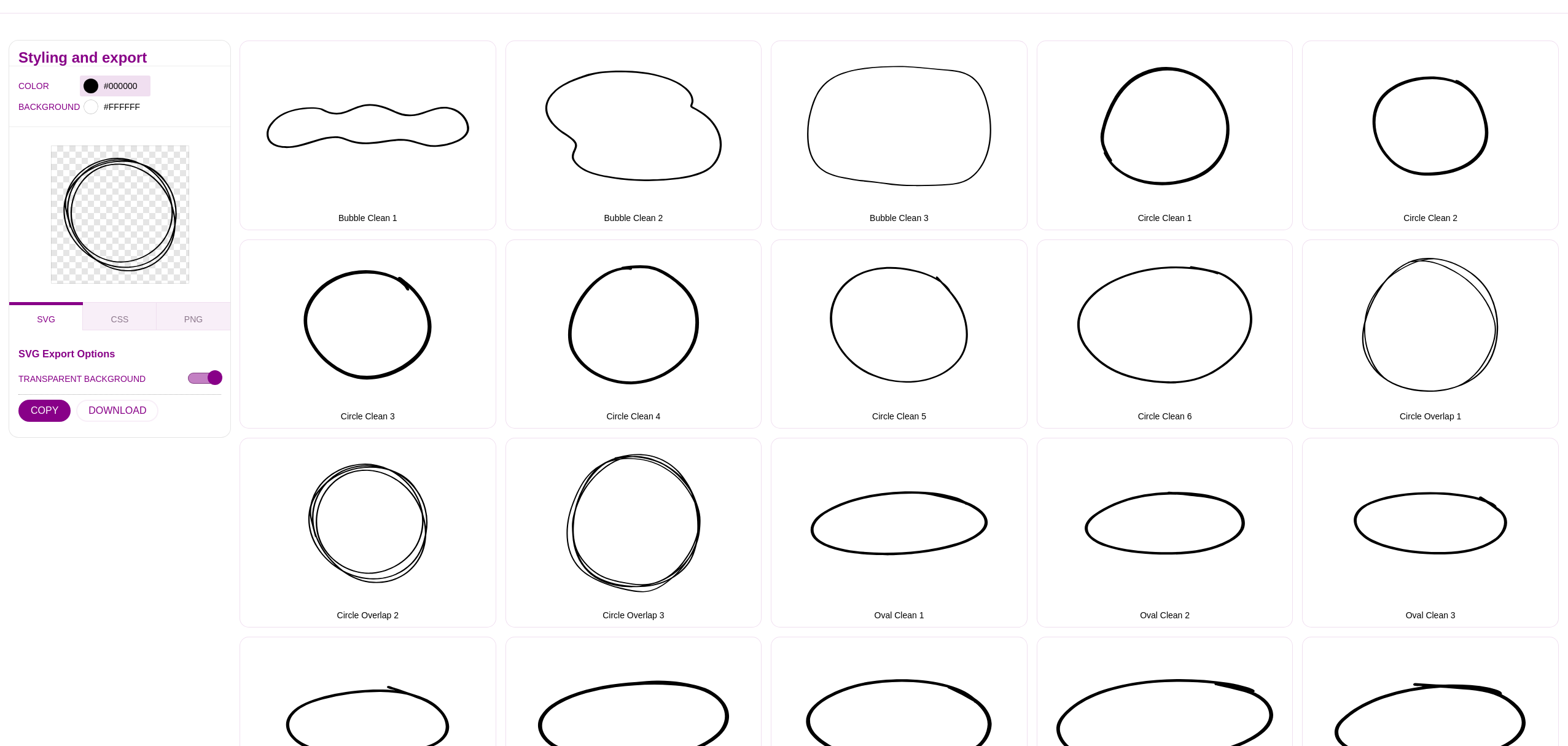
click at [120, 87] on input "#000000" at bounding box center [124, 86] width 45 height 16
paste input "ff9f9e"
type input "#FF9F9E"
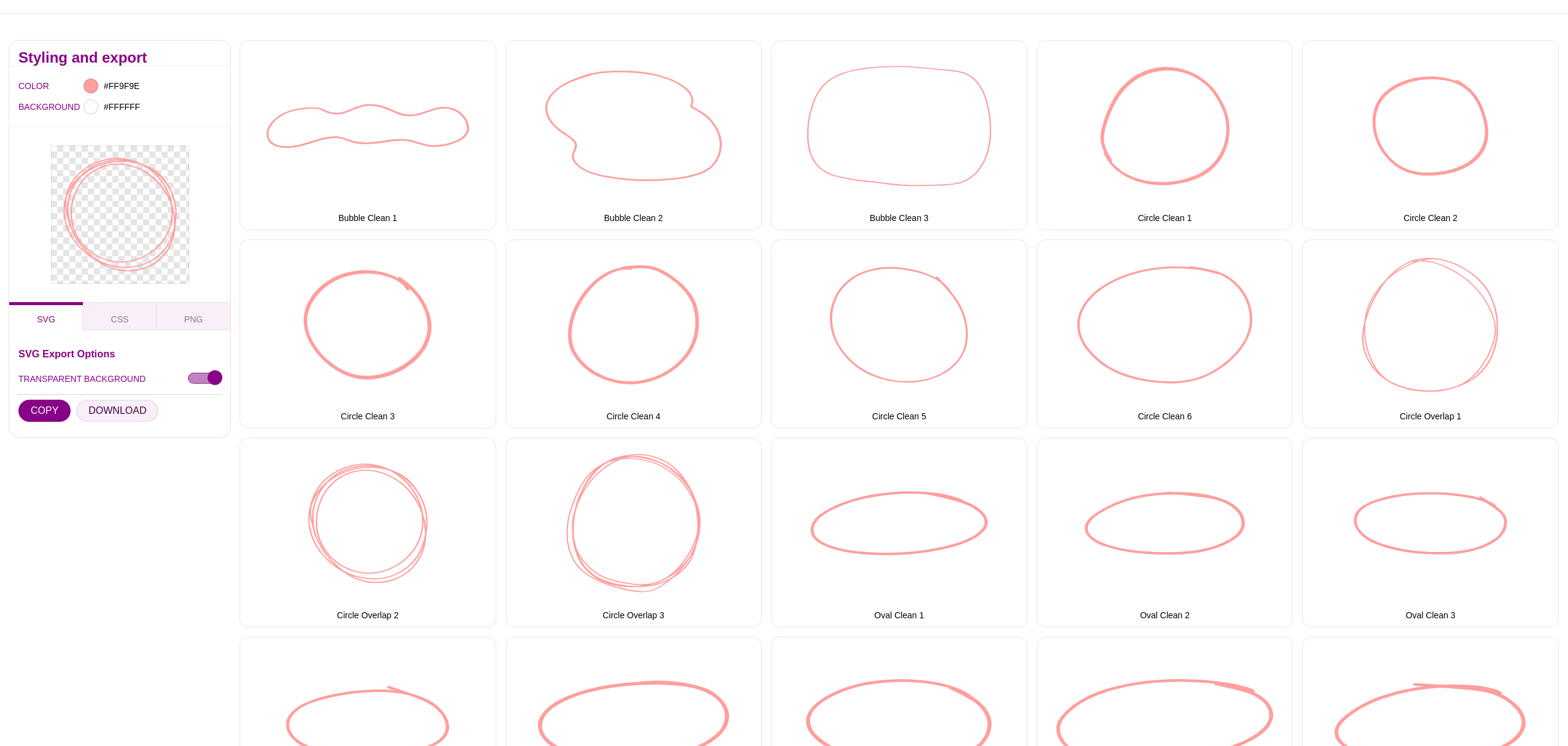
click at [113, 415] on button "DOWNLOAD" at bounding box center [117, 411] width 83 height 22
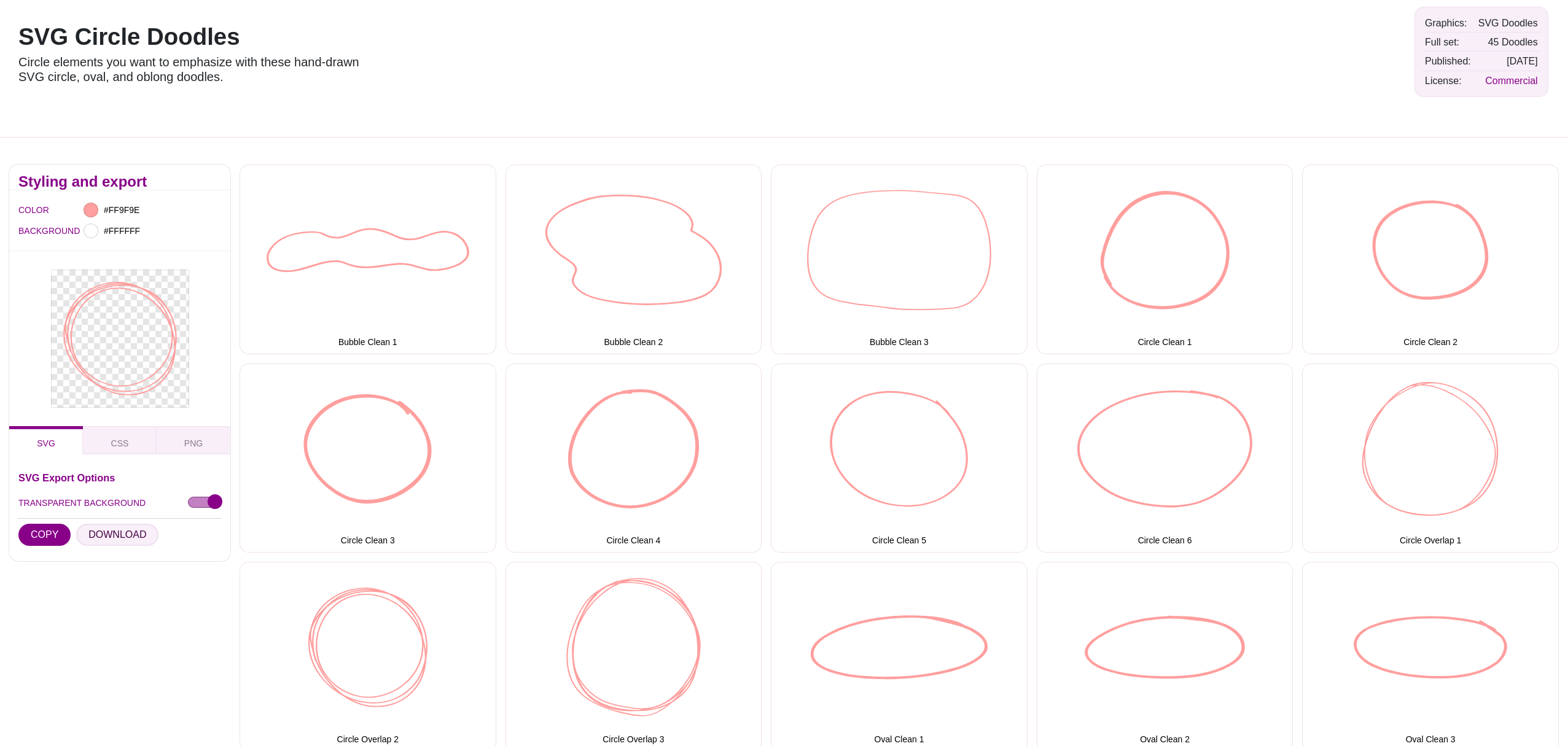
scroll to position [0, 0]
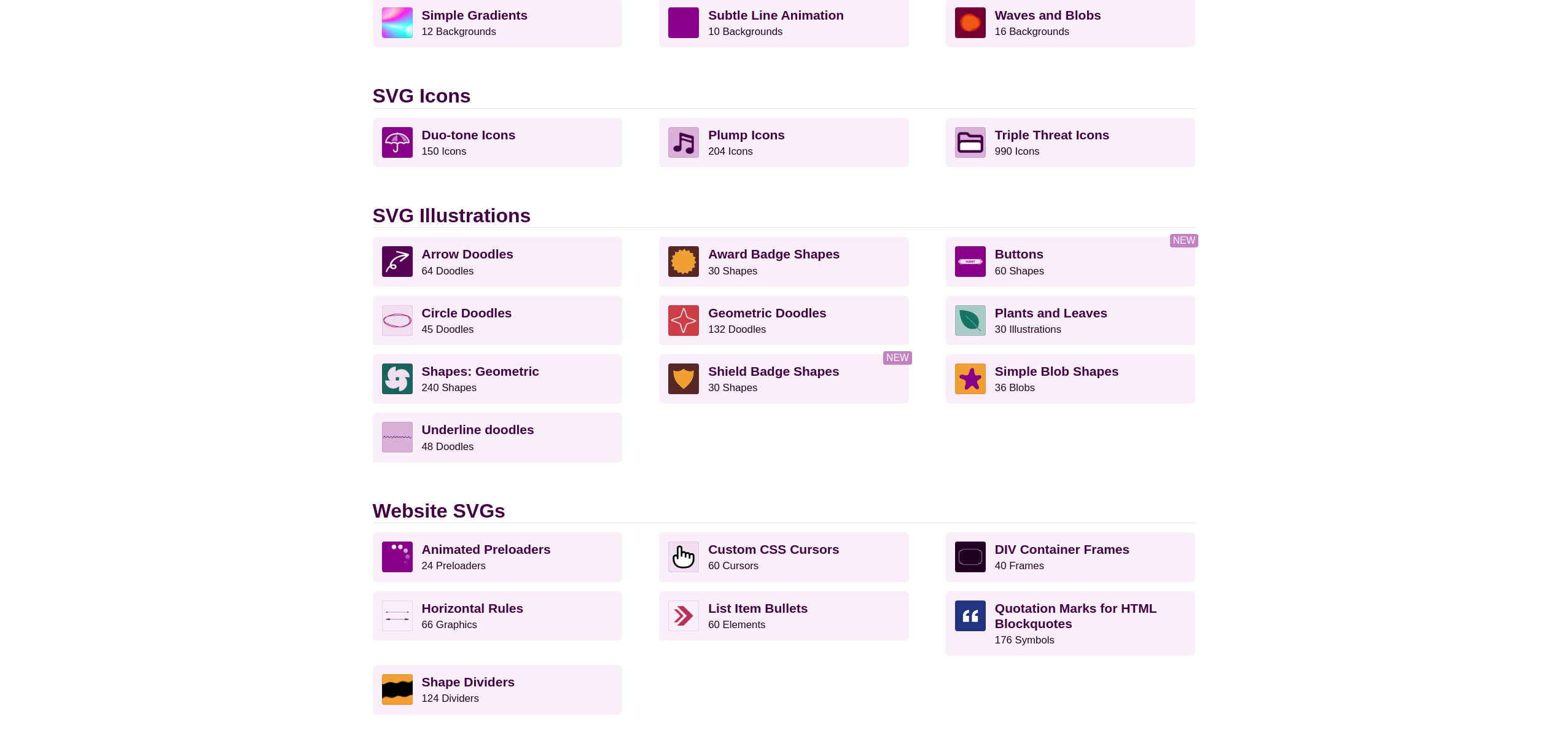
scroll to position [764, 0]
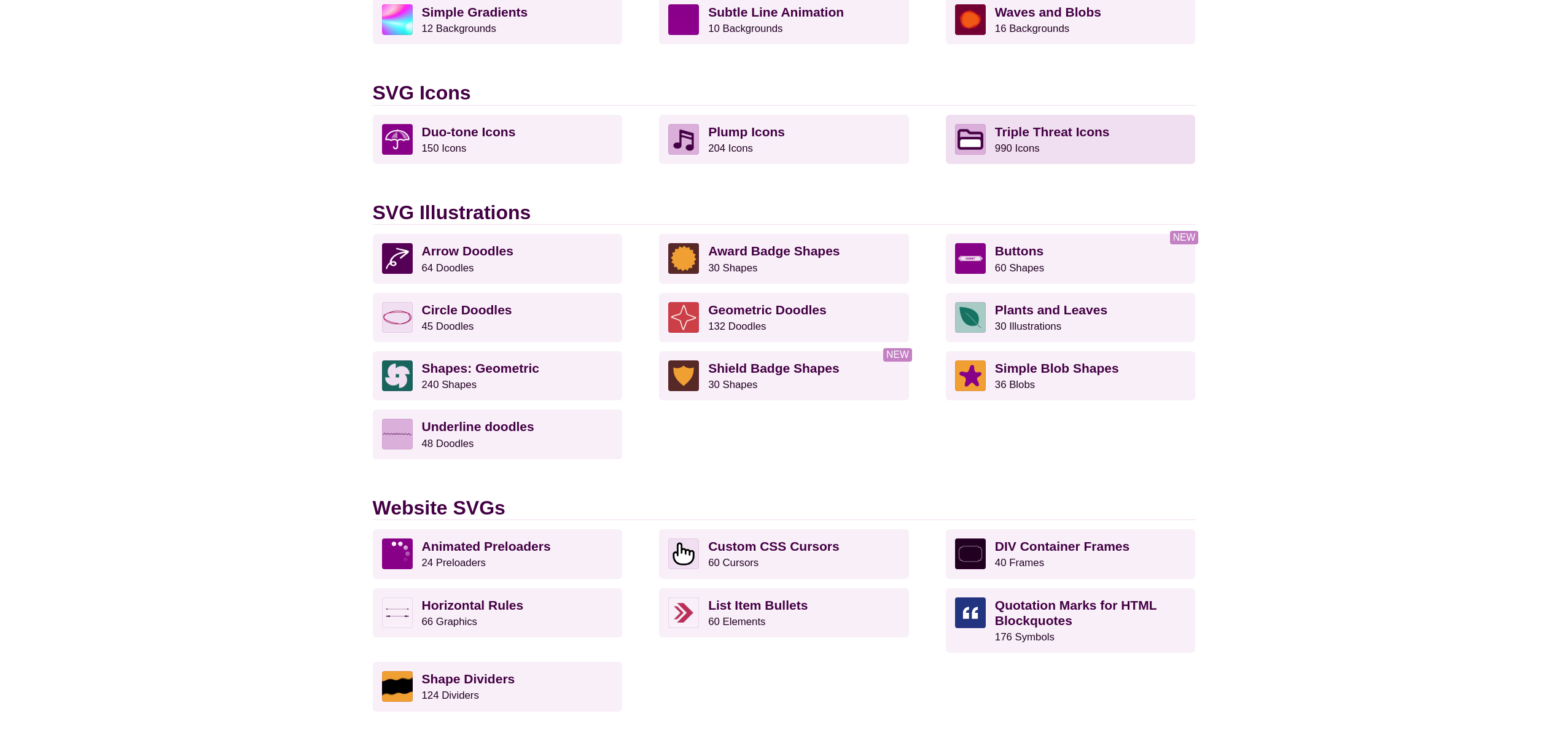
click at [1063, 143] on p "Triple Threat Icons 990 Icons" at bounding box center [1091, 139] width 191 height 31
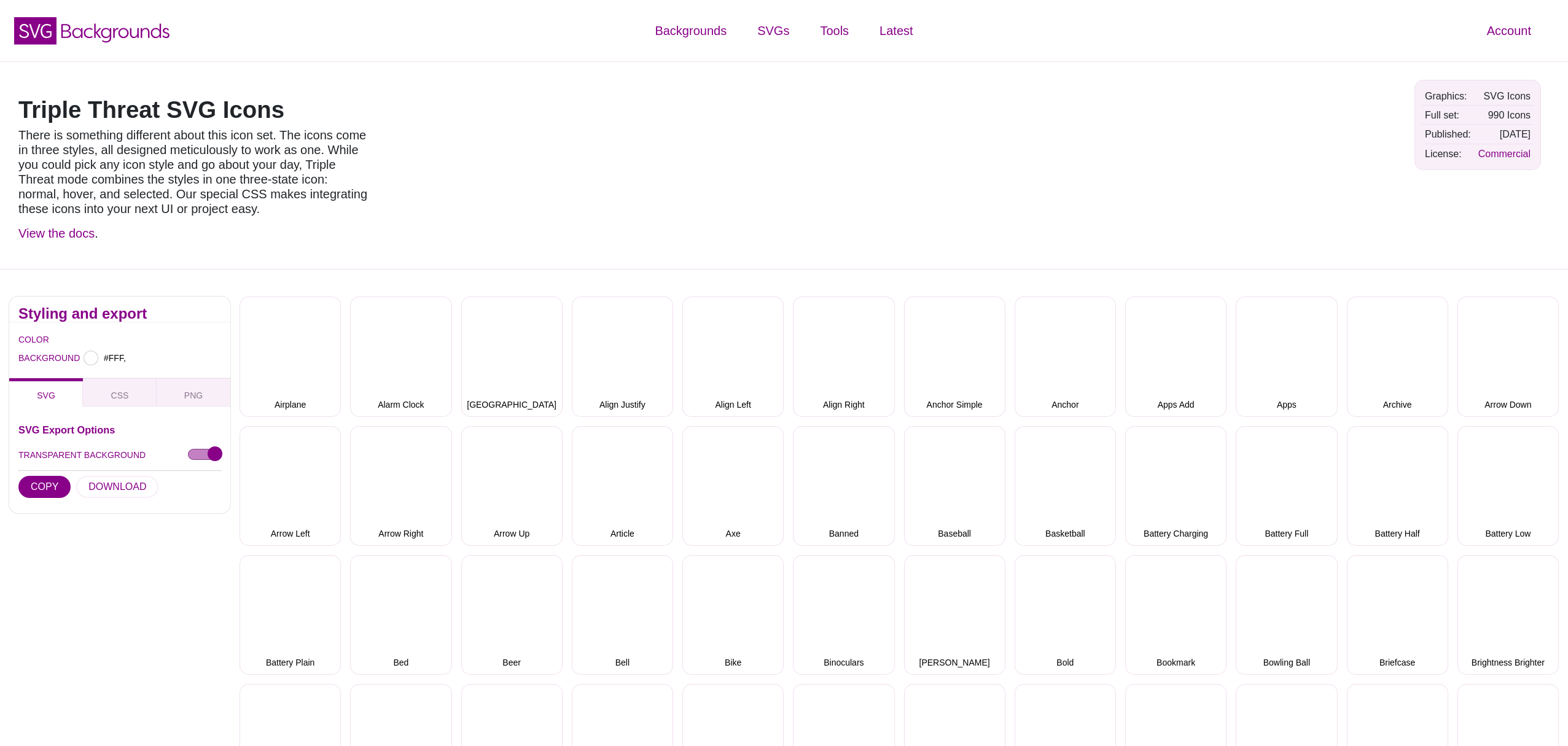
type input "#FFFFFF"
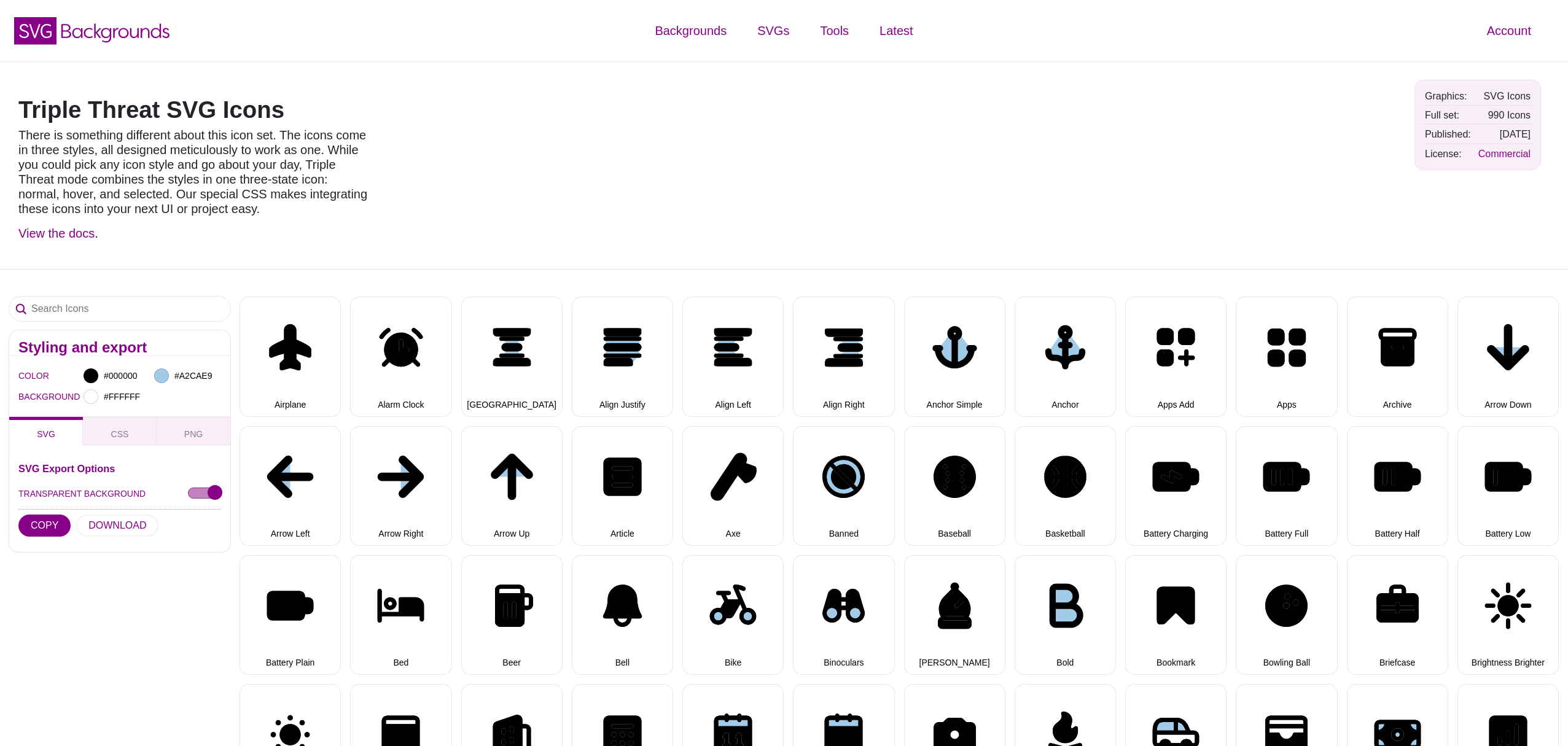
select select "triple threat"
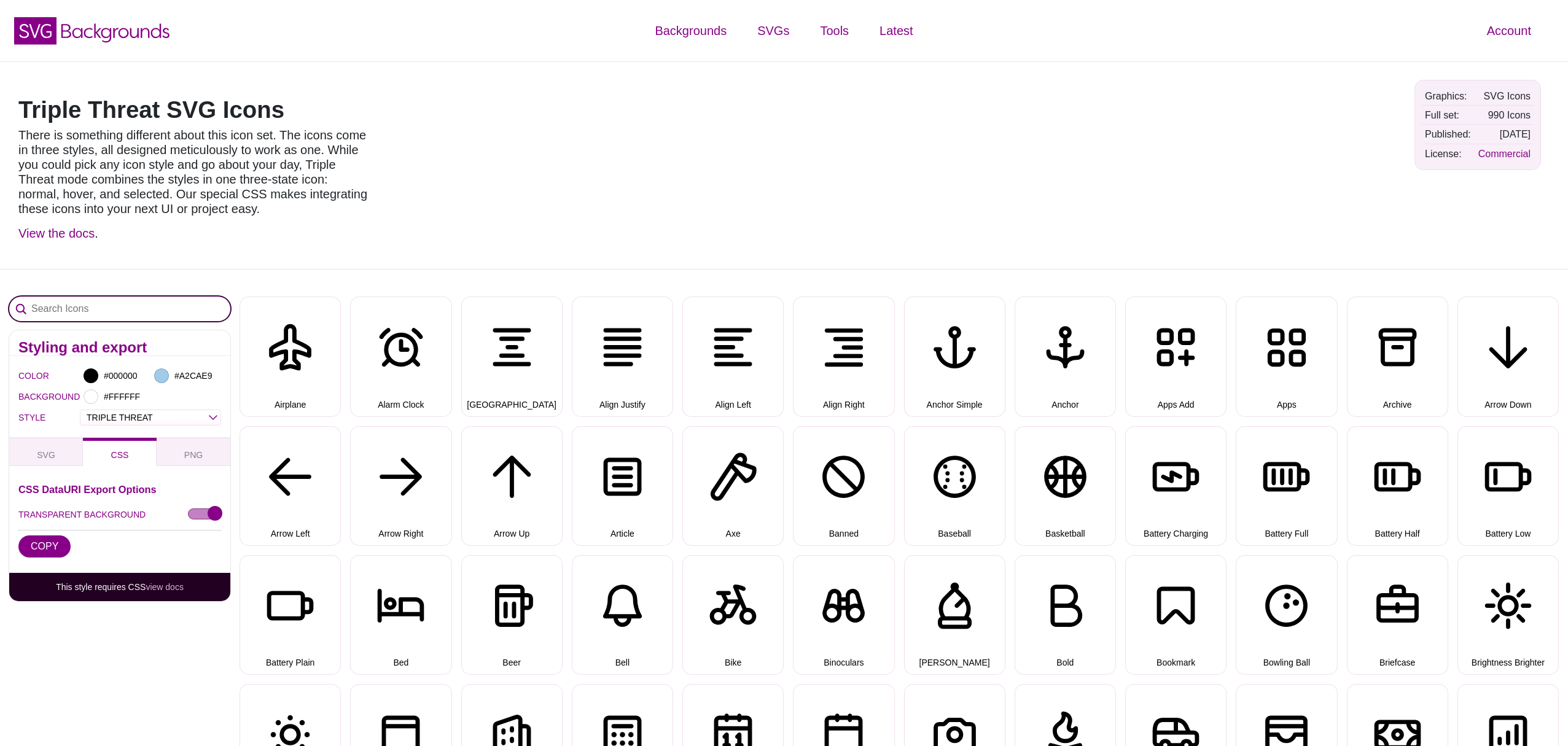
click at [76, 307] on input "Search Icons" at bounding box center [120, 309] width 221 height 25
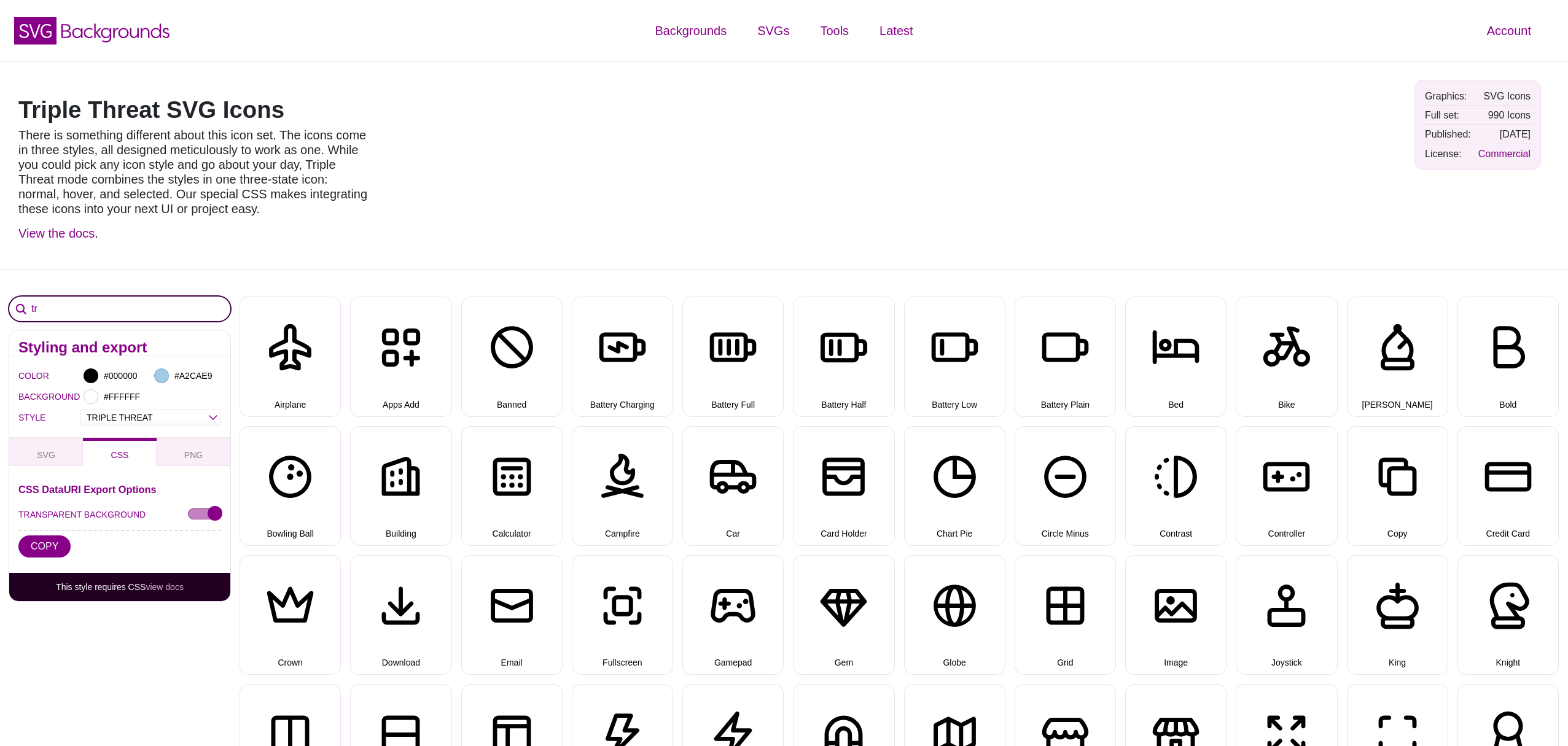
type input "t"
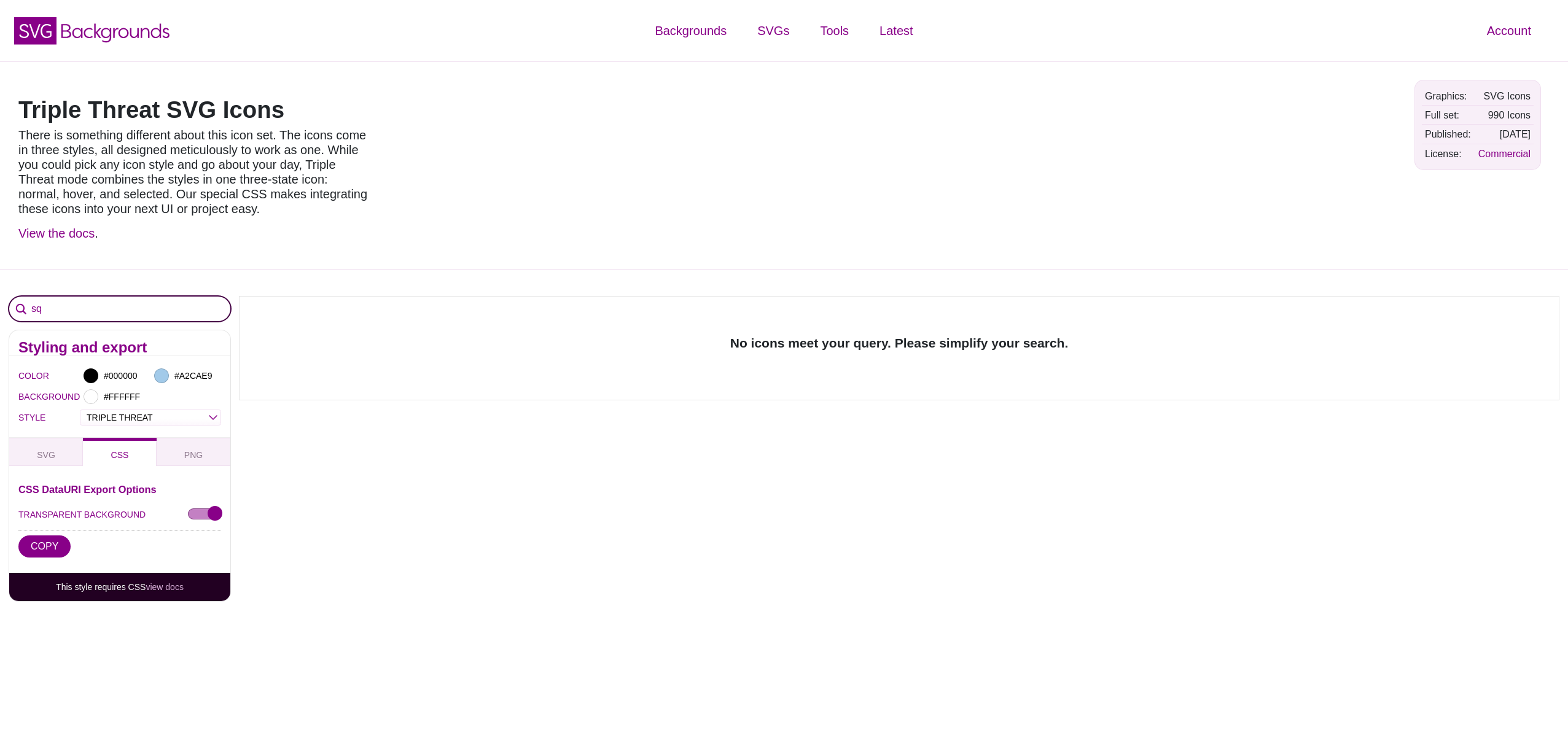
type input "s"
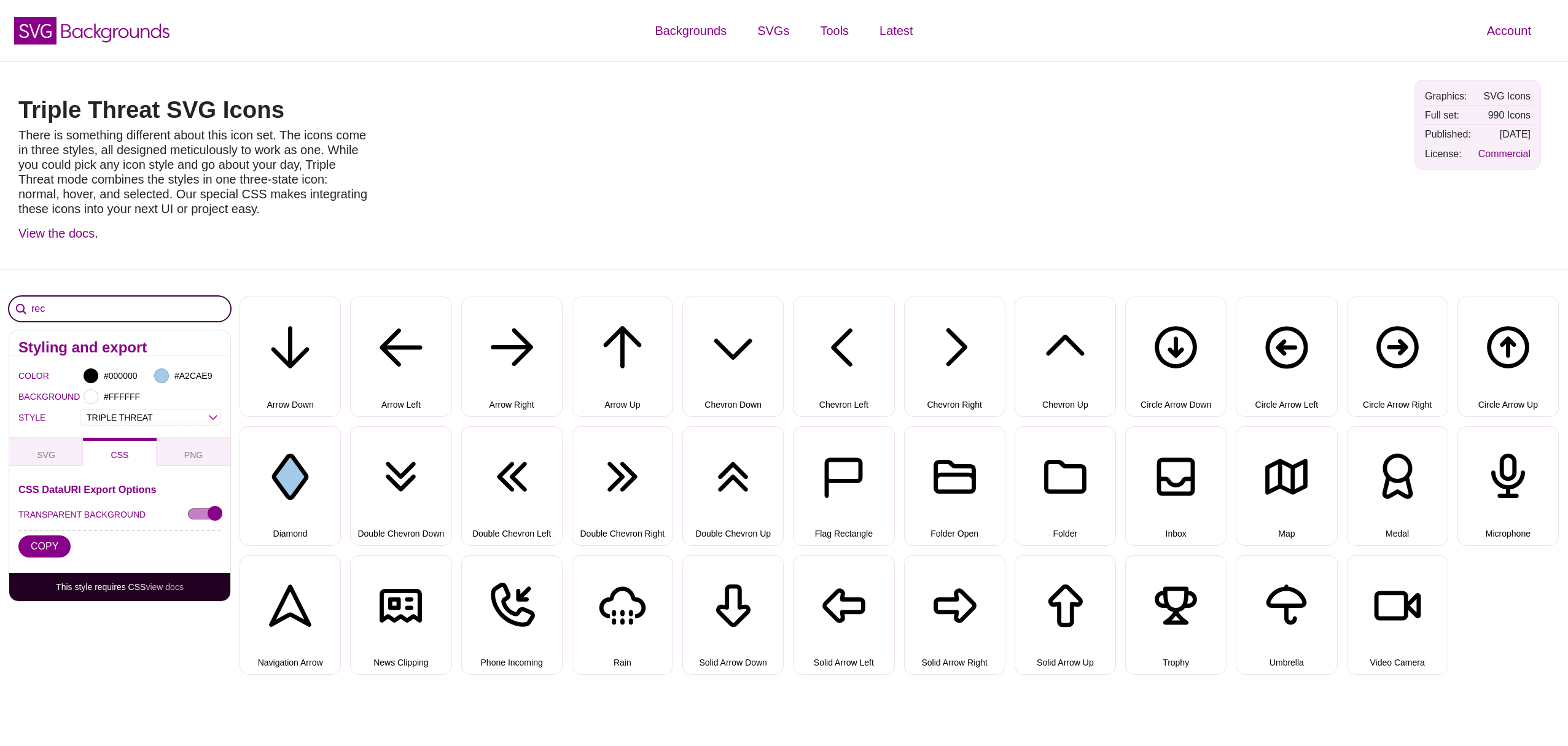
type input "rec"
click at [286, 497] on button "Diamond" at bounding box center [290, 486] width 102 height 120
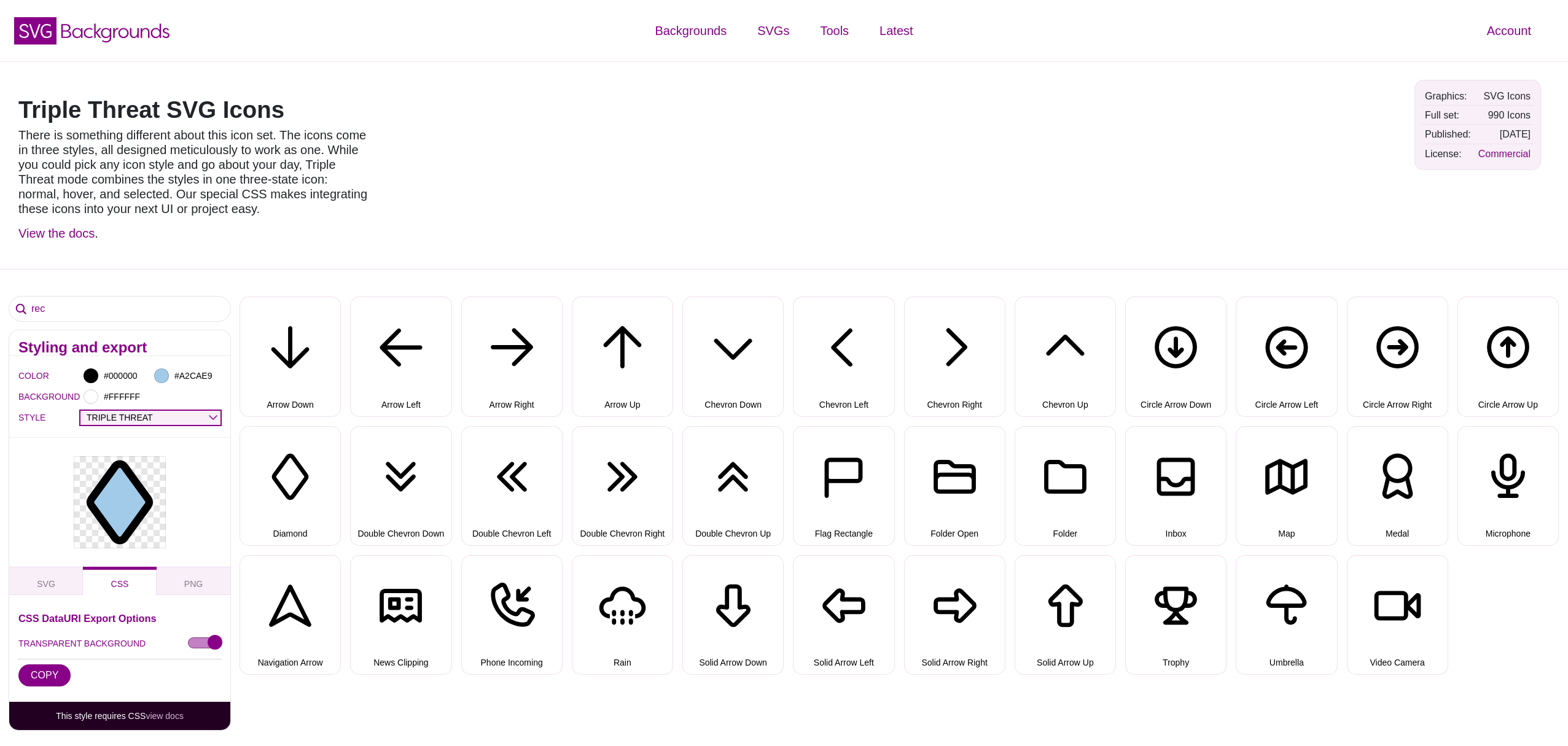
click at [184, 416] on select "OUTLINE DUO-TONE SOLID TRIPLE THREAT DOUBLE TROUBLE" at bounding box center [151, 418] width 140 height 14
click at [81, 411] on select "OUTLINE DUO-TONE SOLID TRIPLE THREAT DOUBLE TROUBLE" at bounding box center [151, 418] width 140 height 14
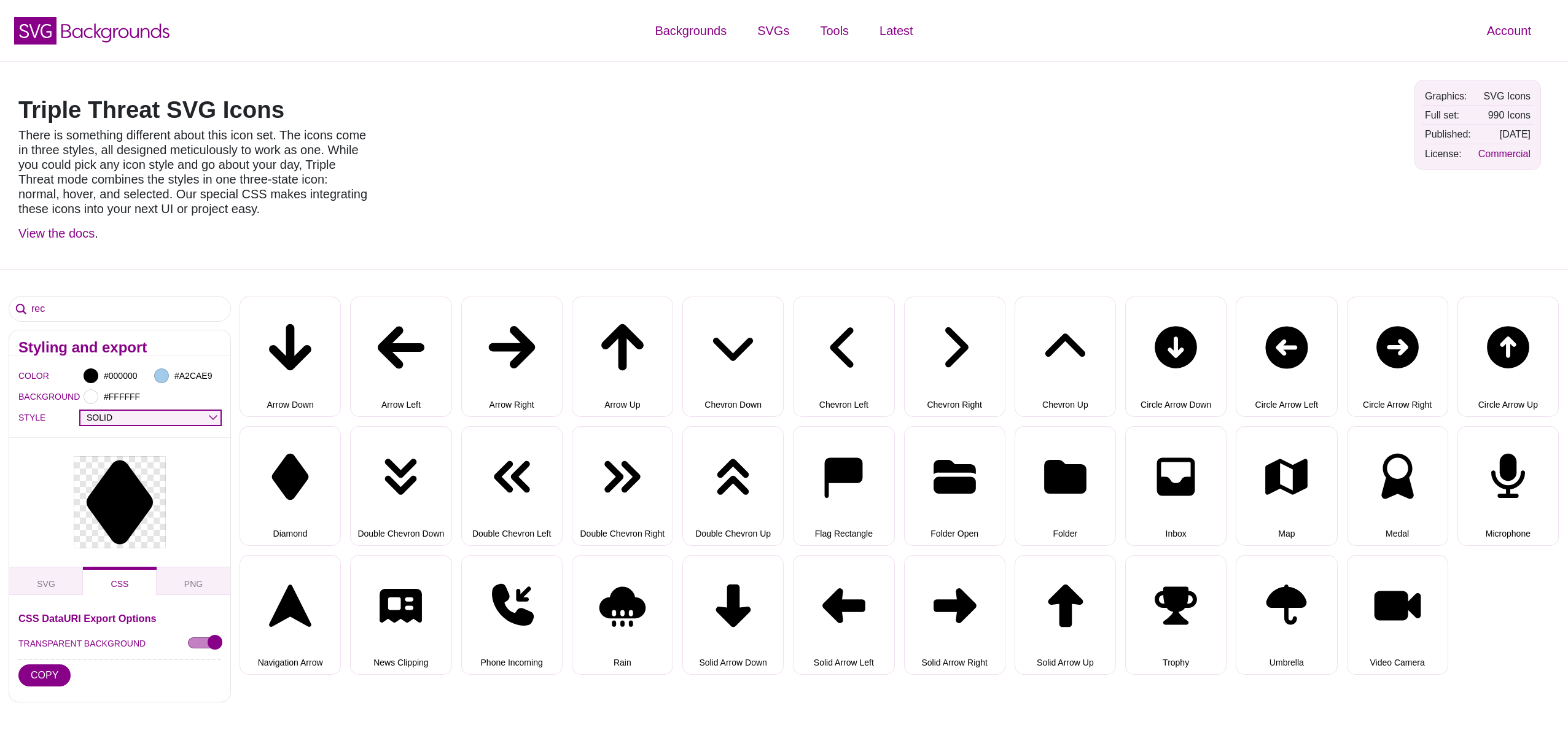
click at [152, 415] on select "OUTLINE DUO-TONE SOLID TRIPLE THREAT DOUBLE TROUBLE" at bounding box center [151, 418] width 140 height 14
select select "outline"
click at [81, 411] on select "OUTLINE DUO-TONE SOLID TRIPLE THREAT DOUBLE TROUBLE" at bounding box center [151, 418] width 140 height 14
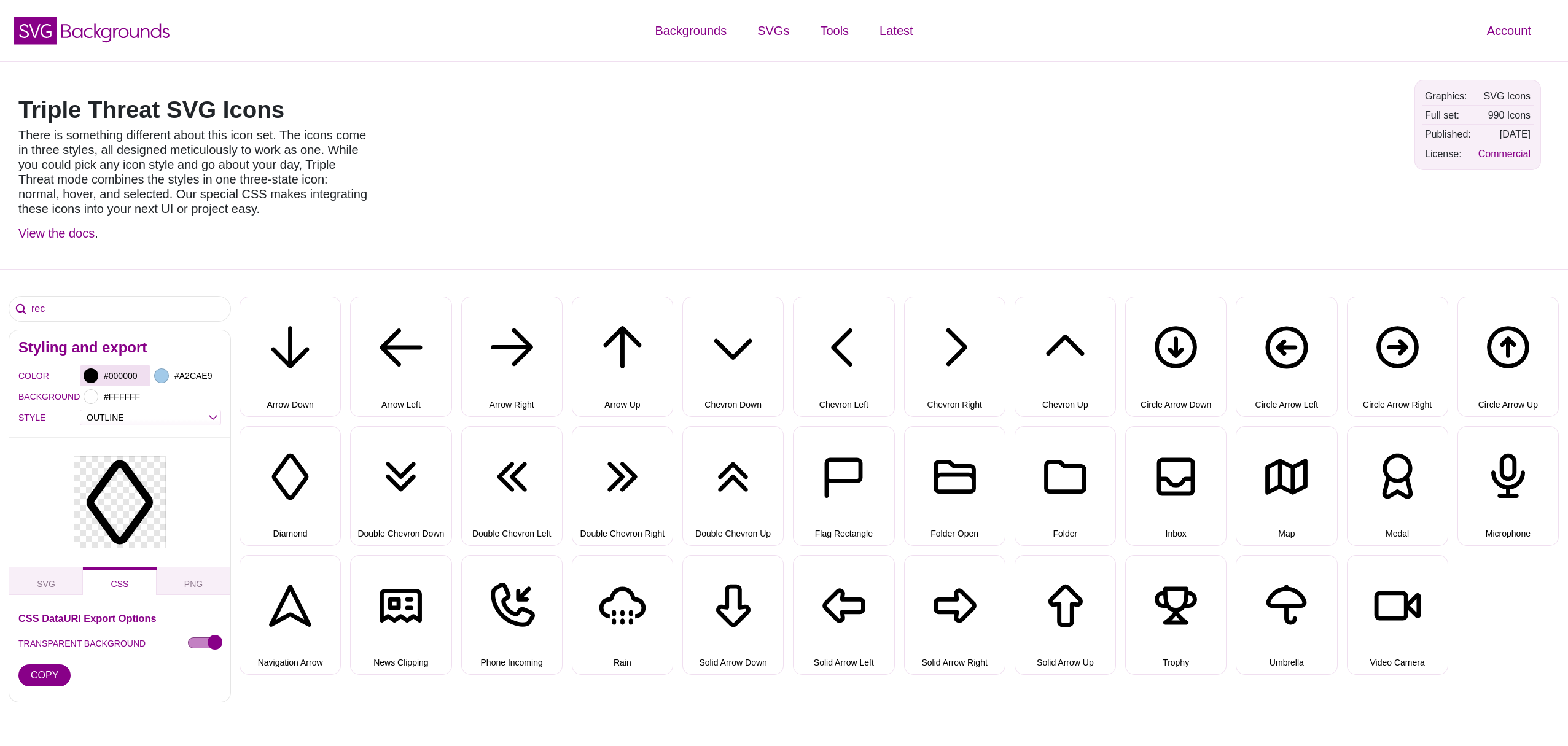
click at [94, 374] on div at bounding box center [91, 376] width 15 height 15
click at [122, 374] on input "#000000" at bounding box center [124, 375] width 45 height 16
paste input "ff9f9e"
type input "#FF9F9E"
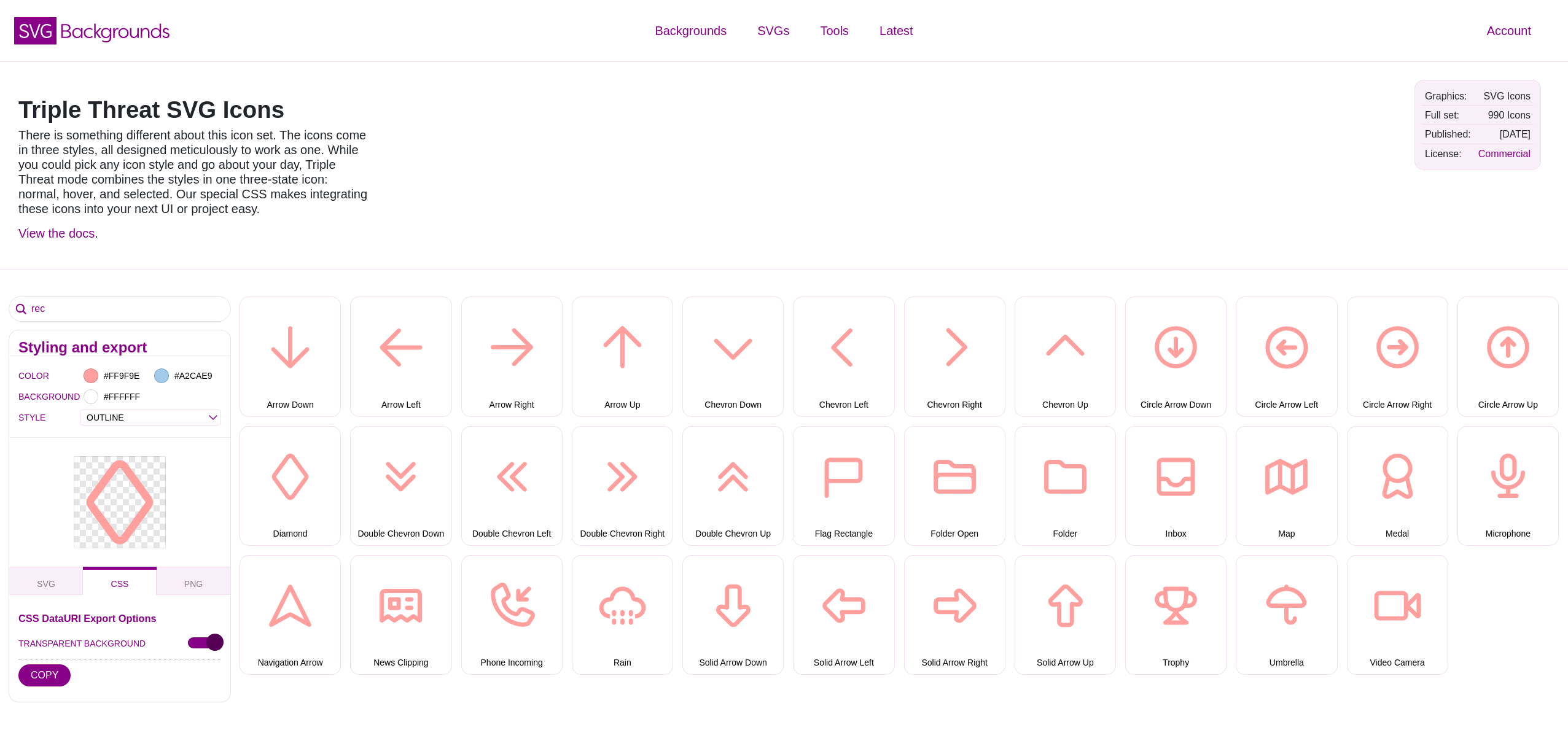
click at [193, 644] on input "TRANSPARENT BACKGROUND" at bounding box center [205, 644] width 33 height 13
click at [215, 644] on input "TRANSPARENT BACKGROUND" at bounding box center [205, 644] width 33 height 13
checkbox input "true"
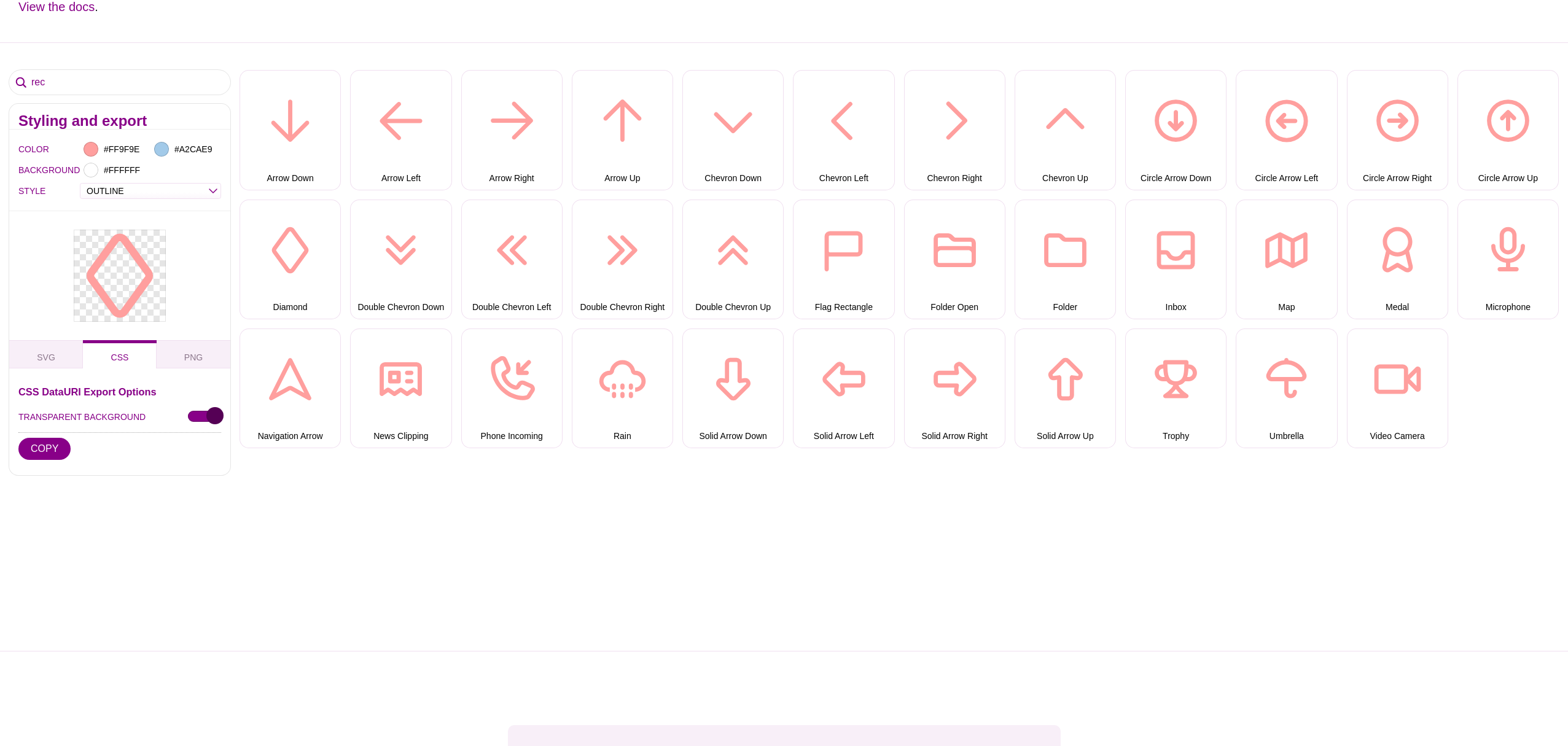
scroll to position [117, 0]
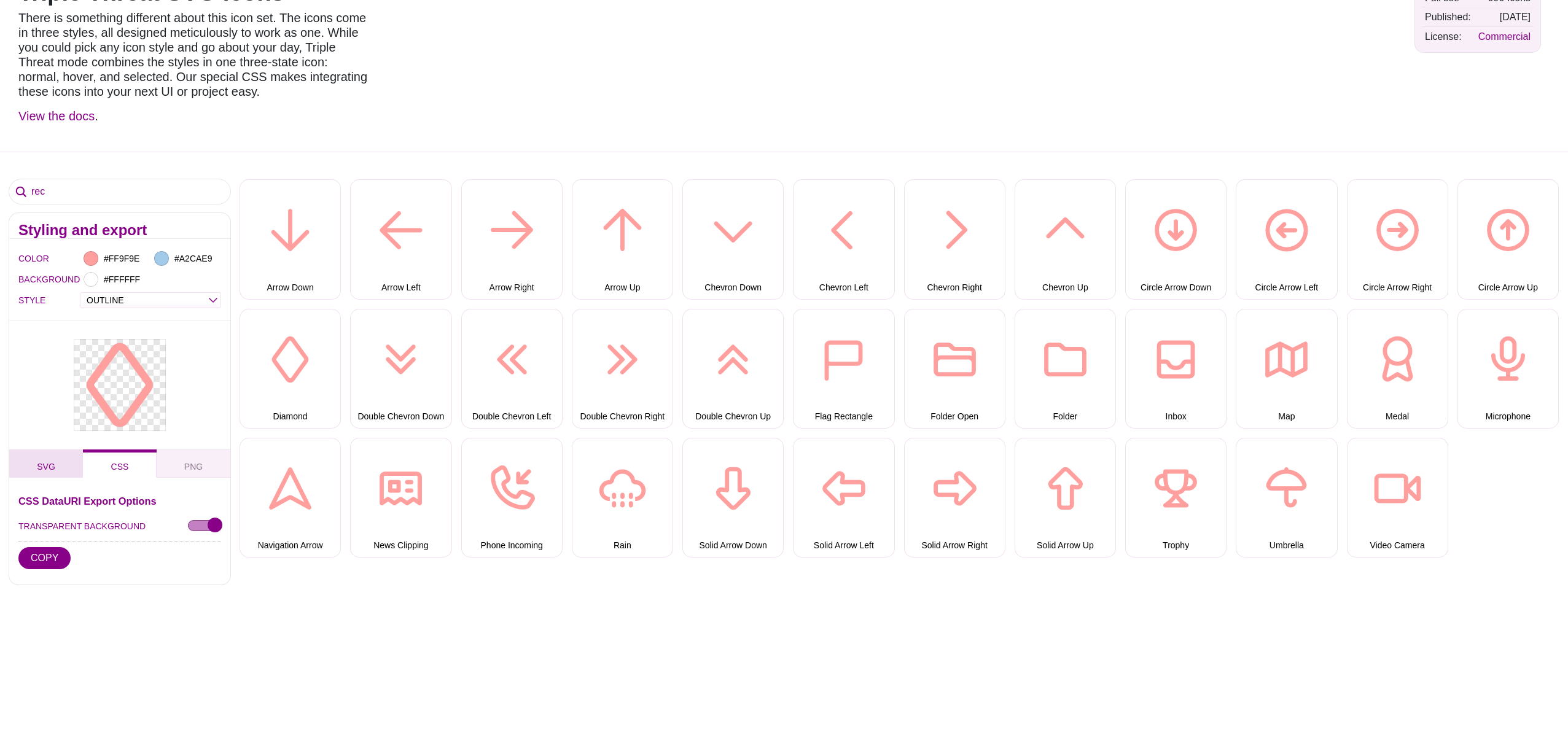
click at [57, 465] on button "SVG" at bounding box center [45, 464] width 73 height 28
click at [140, 555] on button "DOWNLOAD" at bounding box center [117, 558] width 83 height 22
click at [68, 196] on input "rec" at bounding box center [120, 191] width 221 height 25
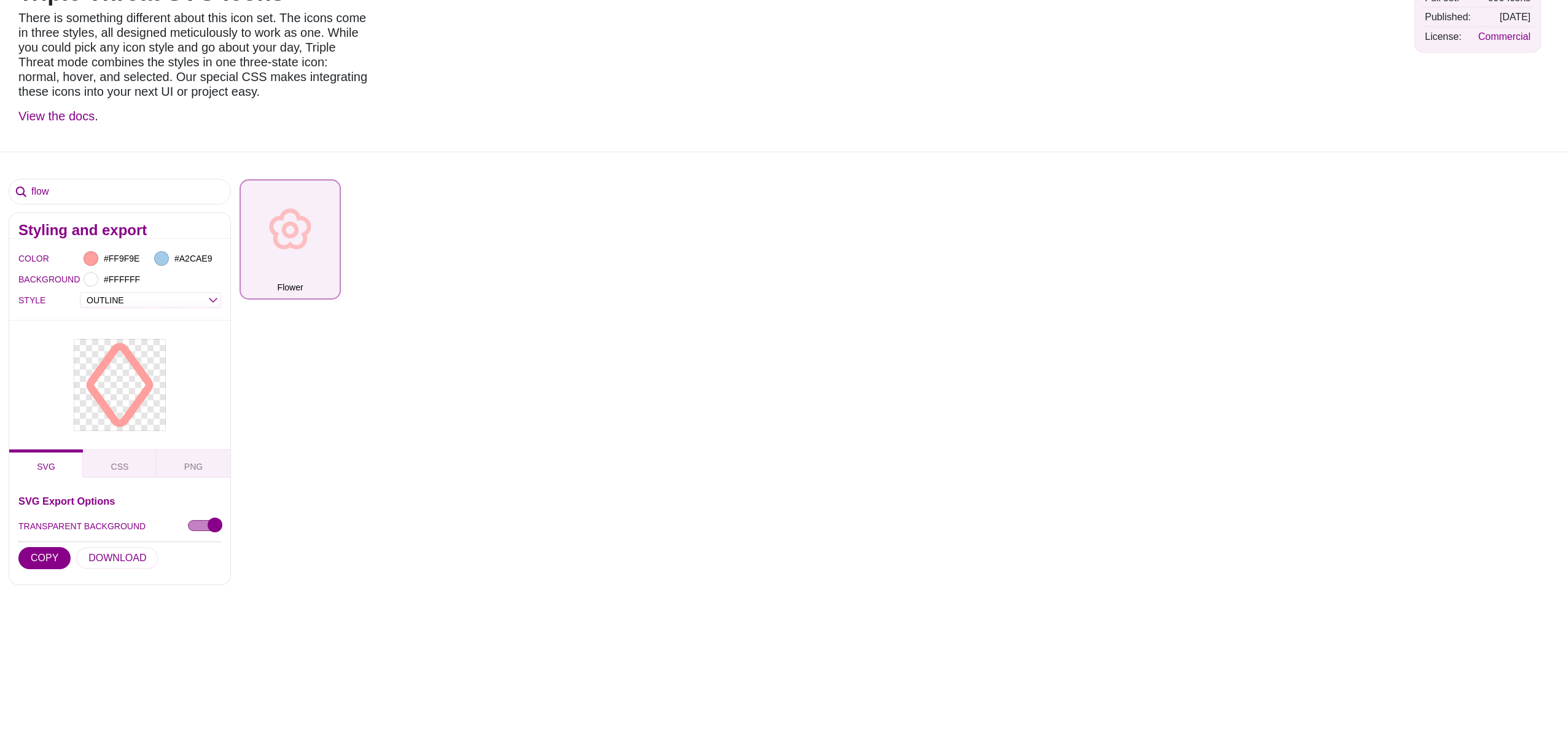
click at [281, 234] on button "Flower" at bounding box center [290, 238] width 102 height 120
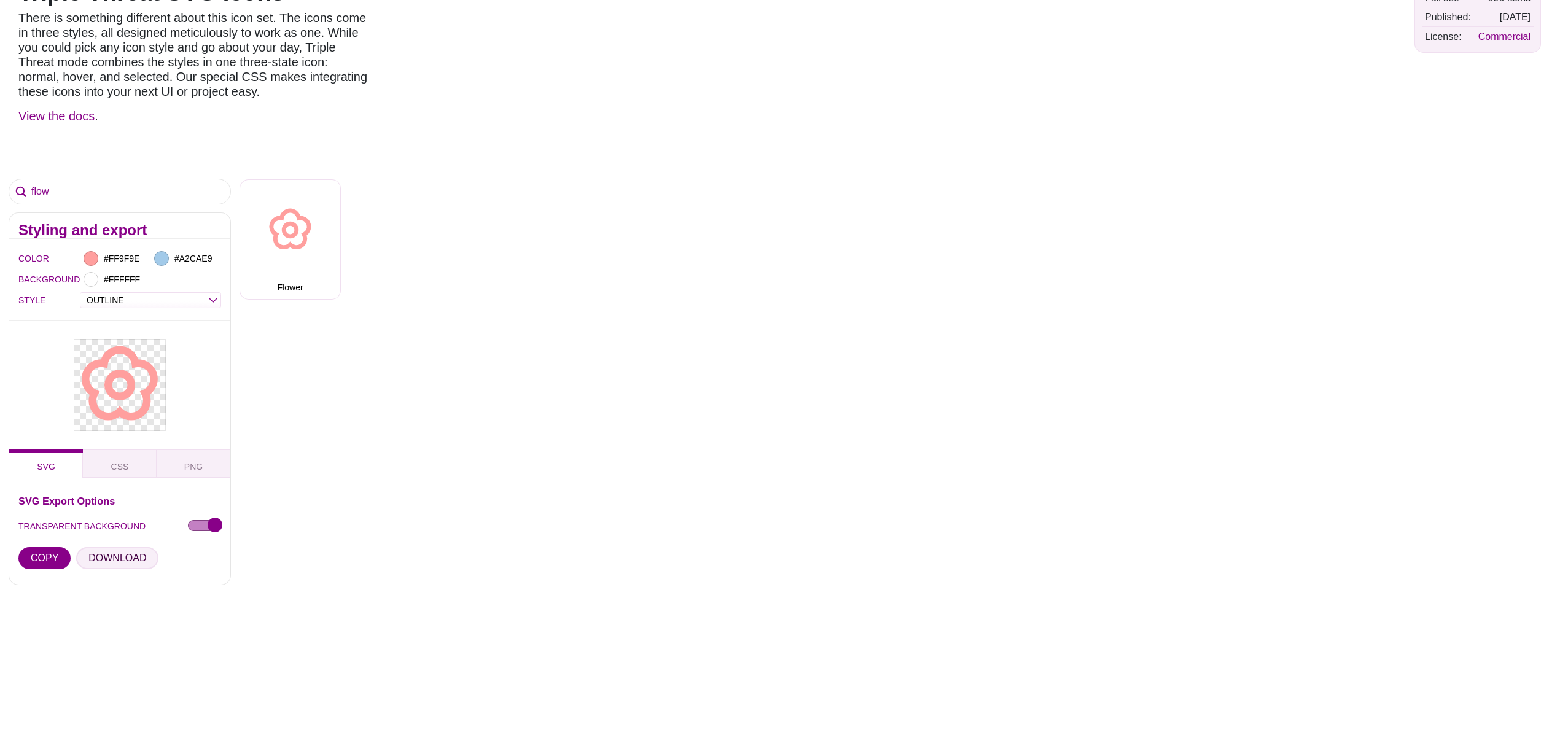
click at [107, 559] on button "DOWNLOAD" at bounding box center [117, 558] width 83 height 22
click at [74, 191] on input "flow" at bounding box center [120, 191] width 221 height 25
click at [419, 231] on button "Pine Tree" at bounding box center [400, 238] width 102 height 120
click at [111, 557] on button "DOWNLOAD" at bounding box center [117, 558] width 83 height 22
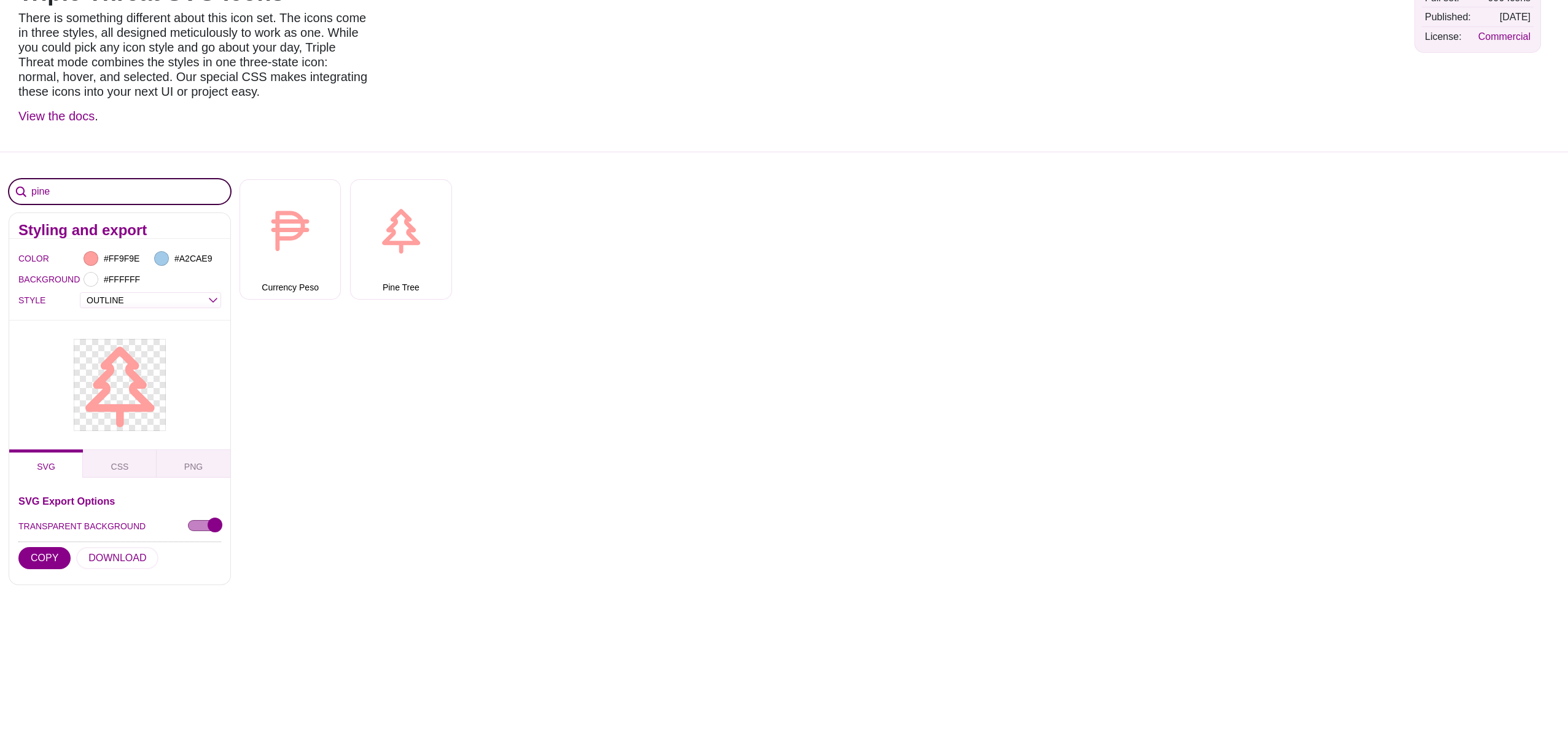
click at [111, 193] on input "pine" at bounding box center [120, 191] width 221 height 25
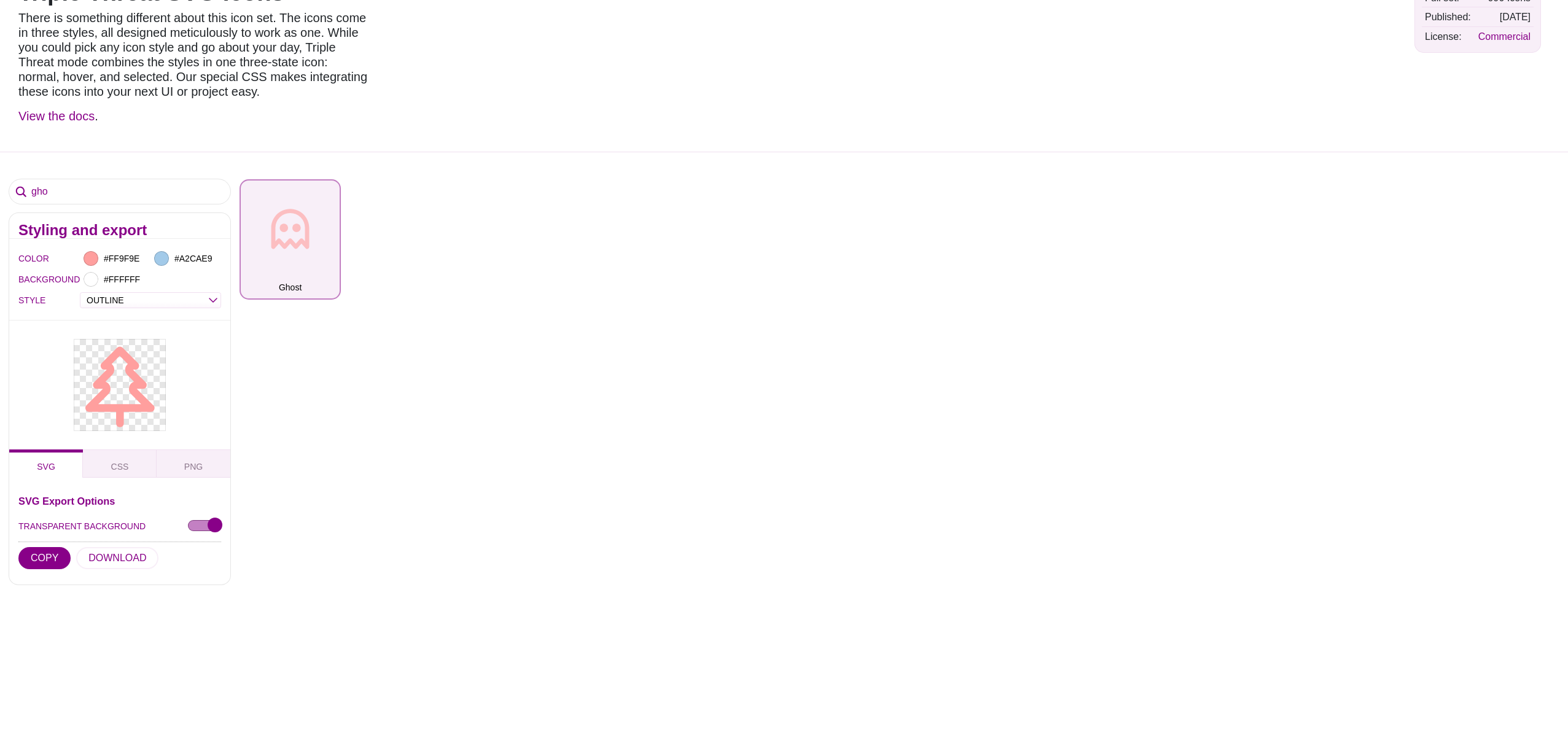
click at [286, 224] on button "Ghost" at bounding box center [290, 238] width 102 height 120
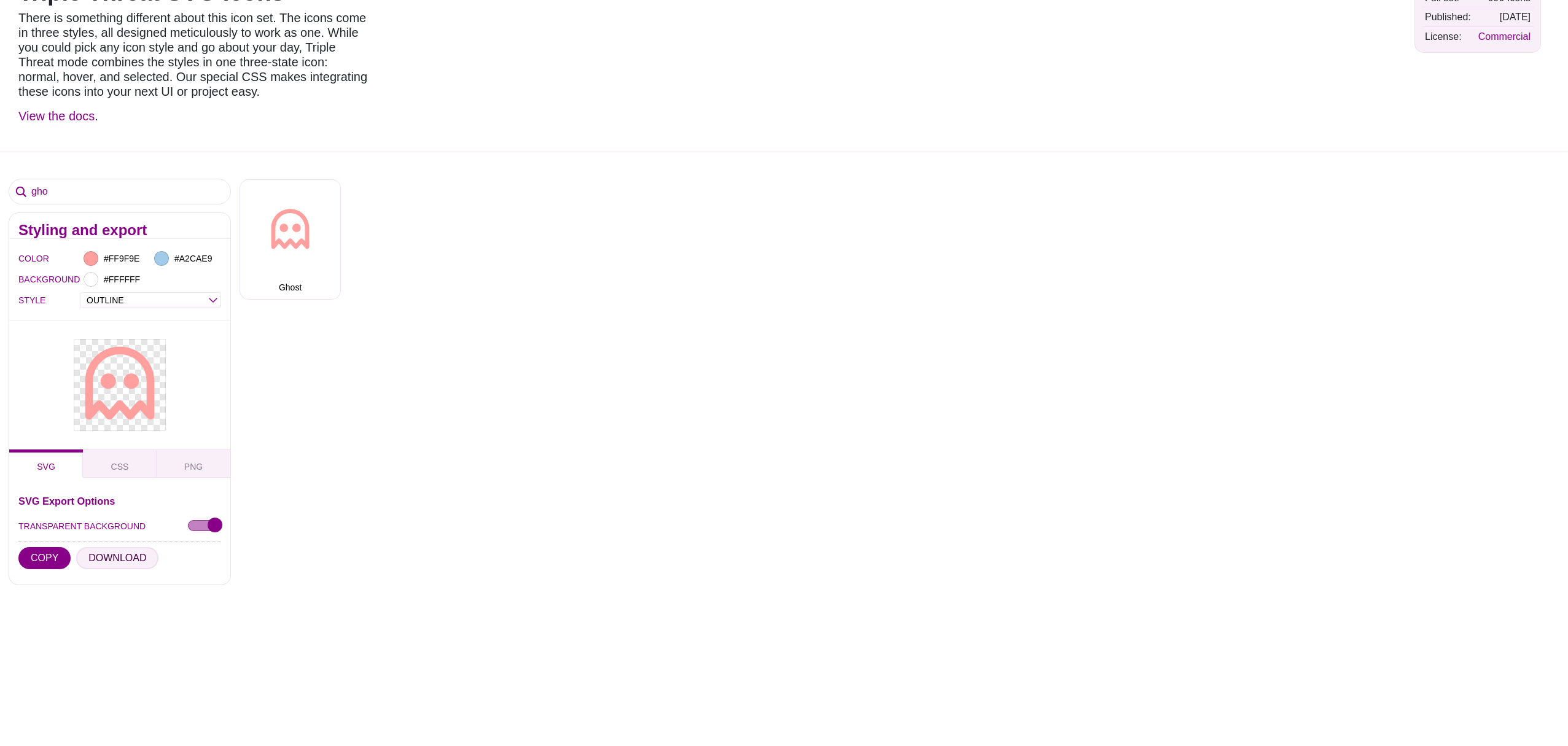
click at [117, 555] on button "DOWNLOAD" at bounding box center [117, 558] width 83 height 22
click at [106, 191] on input "gho" at bounding box center [120, 191] width 221 height 25
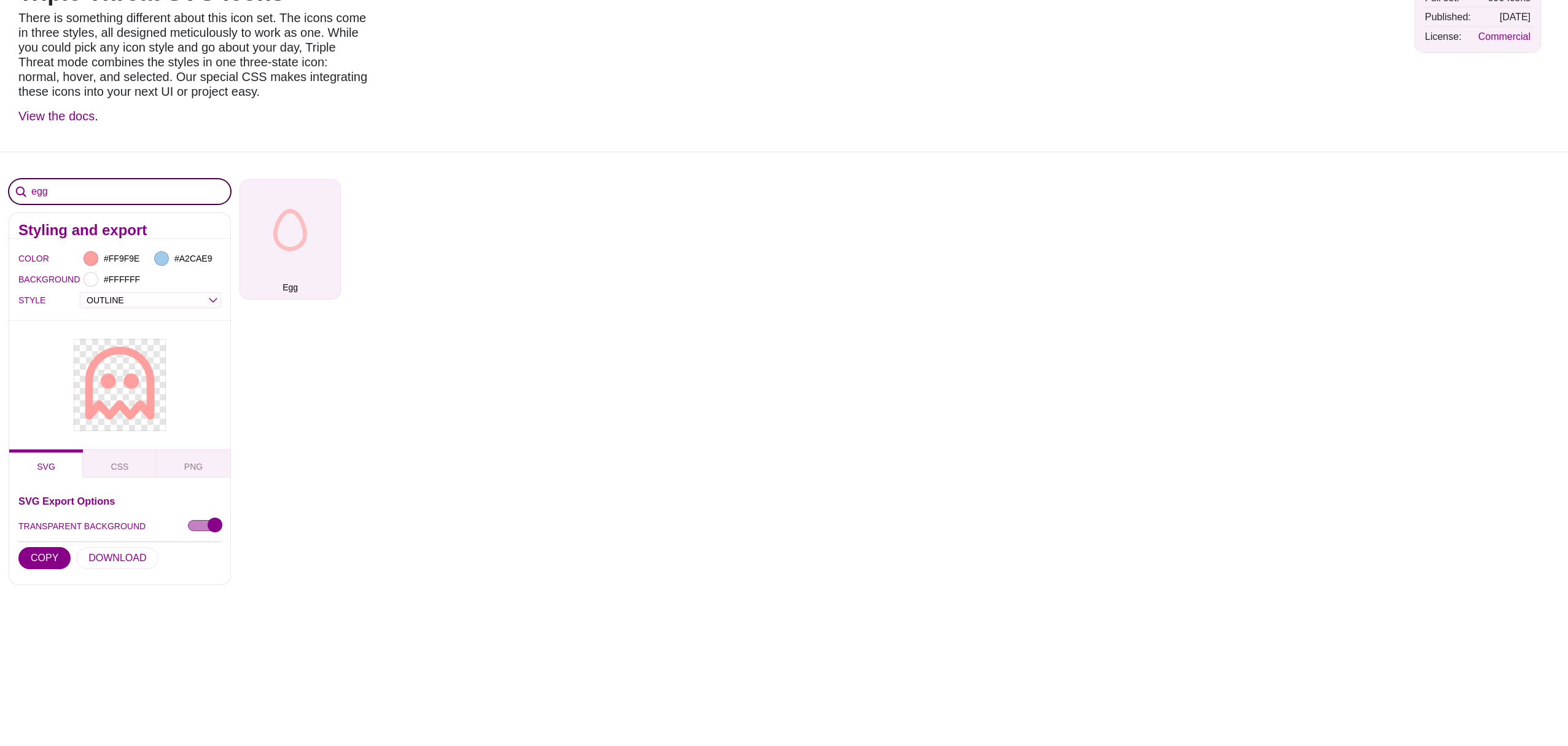
type input "egg"
drag, startPoint x: 282, startPoint y: 248, endPoint x: 250, endPoint y: 305, distance: 65.4
click at [282, 248] on button "Egg" at bounding box center [290, 238] width 102 height 120
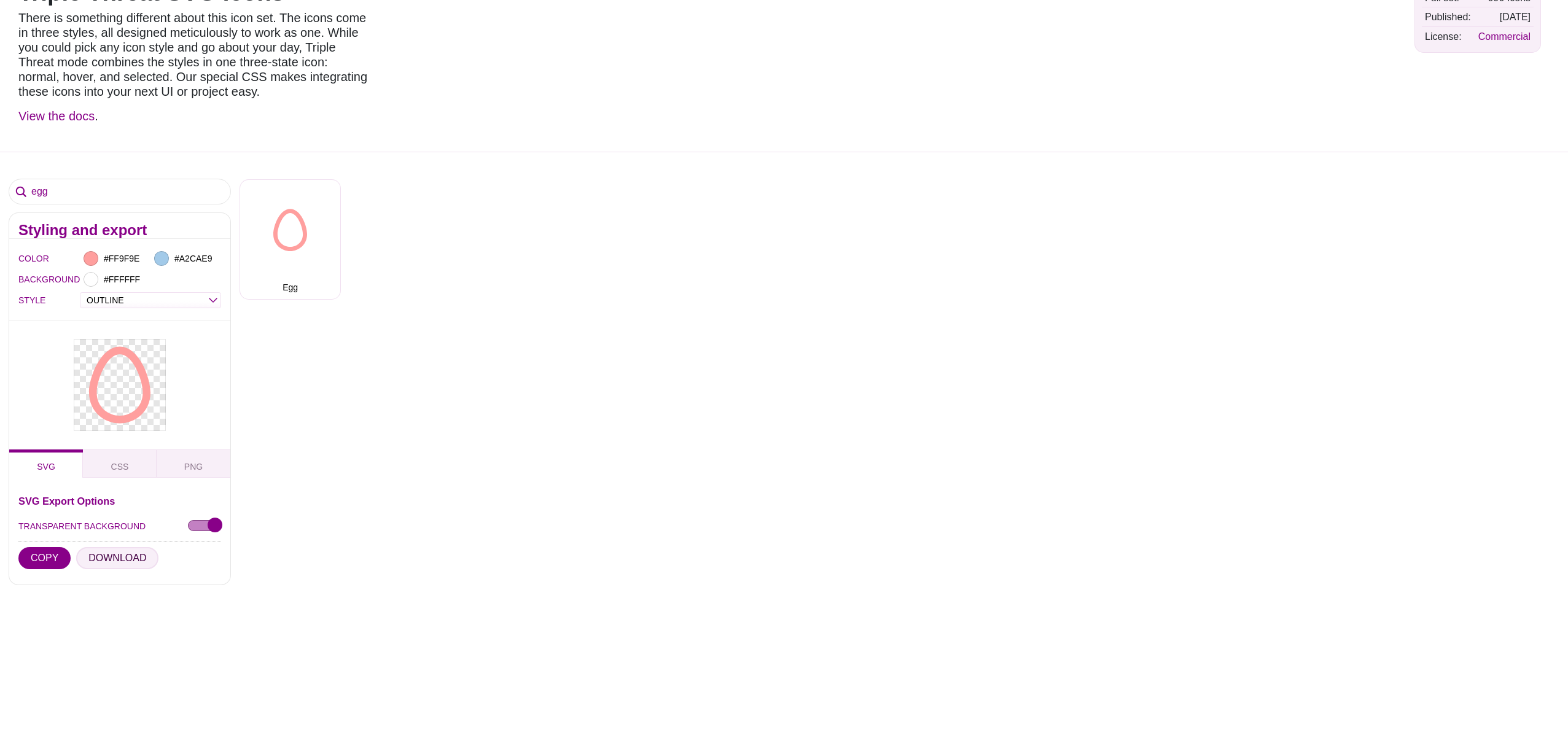
click at [116, 559] on button "DOWNLOAD" at bounding box center [117, 558] width 83 height 22
